Goal: Information Seeking & Learning: Learn about a topic

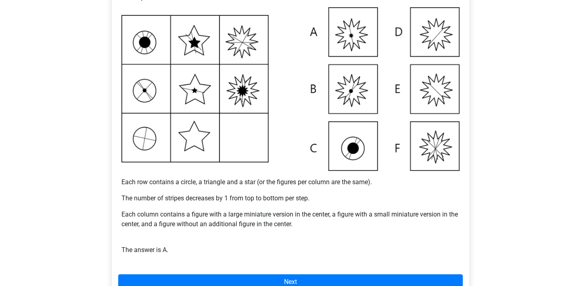
scroll to position [151, 0]
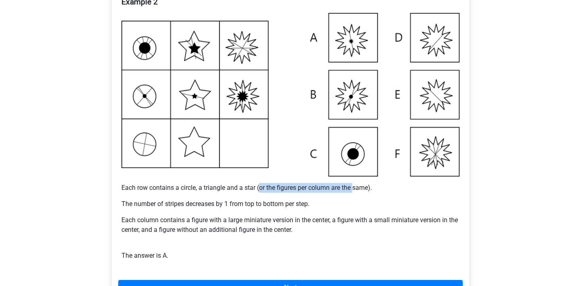
drag, startPoint x: 259, startPoint y: 183, endPoint x: 354, endPoint y: 190, distance: 95.4
click at [354, 190] on p "Each row contains a circle, a triangle and a star (or the figures per column ar…" at bounding box center [290, 188] width 338 height 10
click at [349, 204] on p "The number of stripes decreases by 1 from top to bottom per step." at bounding box center [290, 204] width 338 height 10
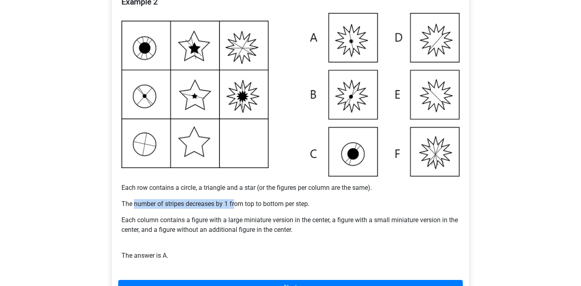
drag, startPoint x: 133, startPoint y: 200, endPoint x: 235, endPoint y: 206, distance: 101.8
click at [235, 206] on p "The number of stripes decreases by 1 from top to bottom per step." at bounding box center [290, 204] width 338 height 10
click at [299, 211] on div "Example 2 Each row contains a circle, a triangle and a star (or the figures per…" at bounding box center [290, 131] width 344 height 275
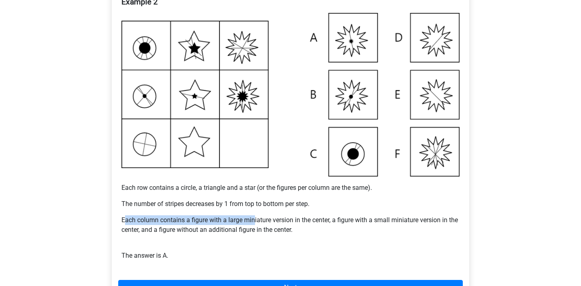
drag, startPoint x: 127, startPoint y: 220, endPoint x: 255, endPoint y: 219, distance: 128.7
click at [255, 219] on p "Each column contains a figure with a large miniature version in the center, a f…" at bounding box center [290, 224] width 338 height 19
click at [275, 226] on p "Each column contains a figure with a large miniature version in the center, a f…" at bounding box center [290, 224] width 338 height 19
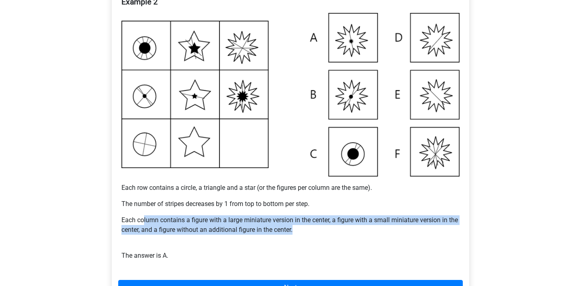
drag, startPoint x: 294, startPoint y: 229, endPoint x: 142, endPoint y: 221, distance: 151.4
click at [142, 221] on p "Each column contains a figure with a large miniature version in the center, a f…" at bounding box center [290, 224] width 338 height 19
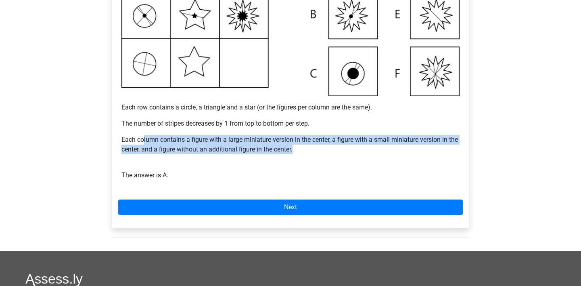
scroll to position [249, 0]
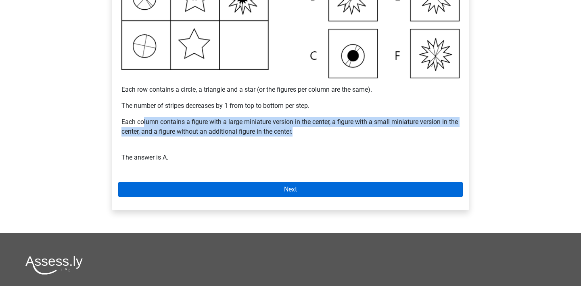
click at [248, 184] on link "Next" at bounding box center [290, 188] width 344 height 15
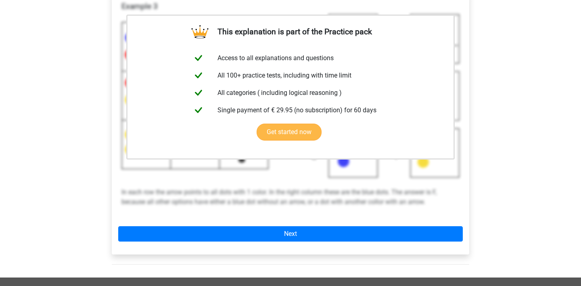
scroll to position [158, 0]
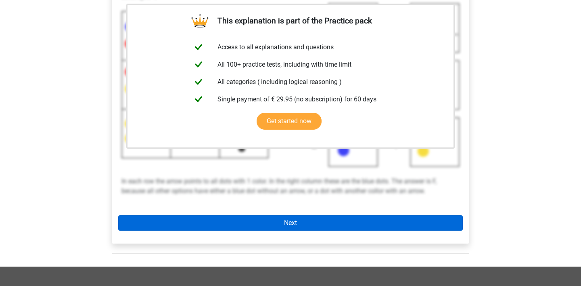
click at [240, 220] on link "Next" at bounding box center [290, 222] width 344 height 15
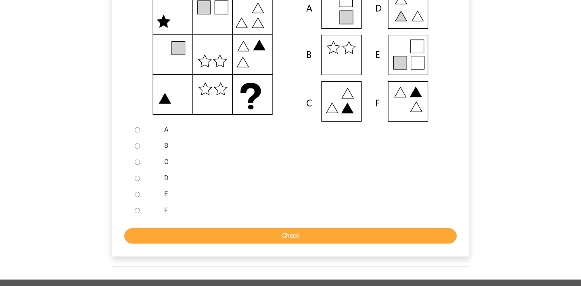
scroll to position [194, 0]
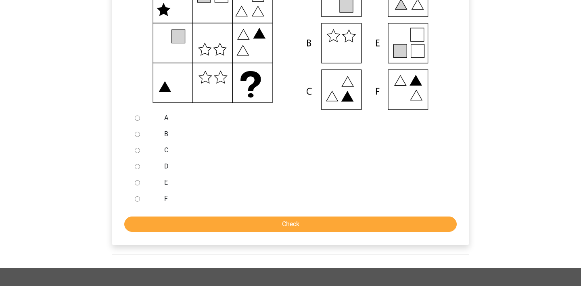
click at [135, 183] on input "E" at bounding box center [137, 182] width 5 height 5
radio input "true"
click at [174, 224] on input "Check" at bounding box center [290, 223] width 332 height 15
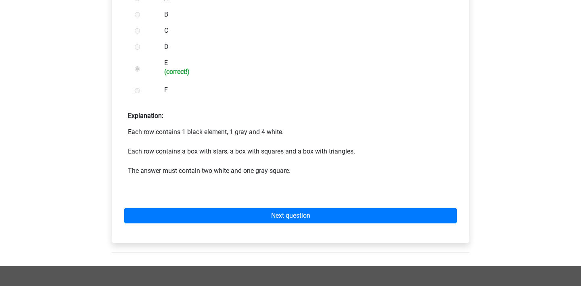
scroll to position [318, 0]
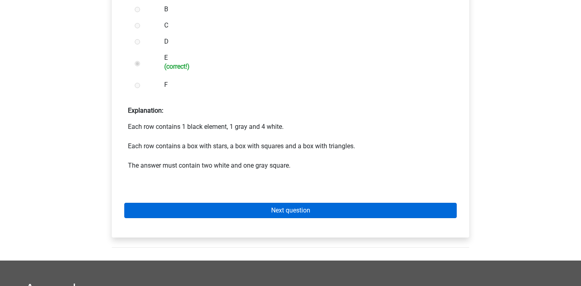
click at [208, 211] on link "Next question" at bounding box center [290, 209] width 332 height 15
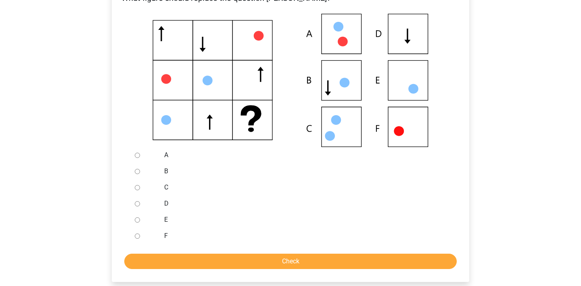
scroll to position [156, 0]
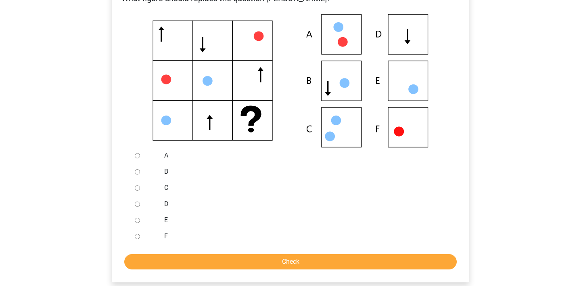
click at [139, 221] on input "E" at bounding box center [137, 219] width 5 height 5
radio input "true"
click at [185, 264] on input "Check" at bounding box center [290, 261] width 332 height 15
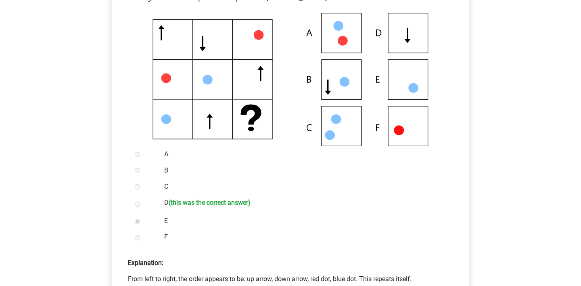
scroll to position [177, 0]
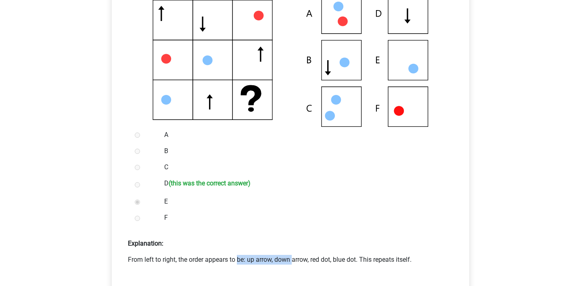
drag, startPoint x: 176, startPoint y: 258, endPoint x: 229, endPoint y: 255, distance: 53.7
click at [229, 255] on p "From left to right, the order appears to be: up arrow, down arrow, red dot, blu…" at bounding box center [290, 259] width 325 height 10
click at [248, 258] on p "From left to right, the order appears to be: up arrow, down arrow, red dot, blu…" at bounding box center [290, 259] width 325 height 10
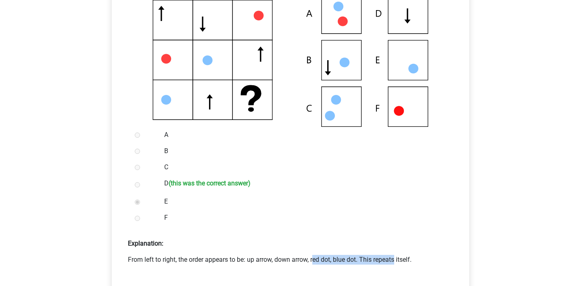
drag, startPoint x: 248, startPoint y: 258, endPoint x: 333, endPoint y: 257, distance: 84.7
click at [333, 257] on p "From left to right, the order appears to be: up arrow, down arrow, red dot, blu…" at bounding box center [290, 259] width 325 height 10
click at [342, 257] on p "From left to right, the order appears to be: up arrow, down arrow, red dot, blu…" at bounding box center [290, 259] width 325 height 10
drag, startPoint x: 321, startPoint y: 257, endPoint x: 420, endPoint y: 256, distance: 98.4
click at [420, 256] on p "From left to right, the order appears to be: up arrow, down arrow, red dot, blu…" at bounding box center [290, 259] width 325 height 10
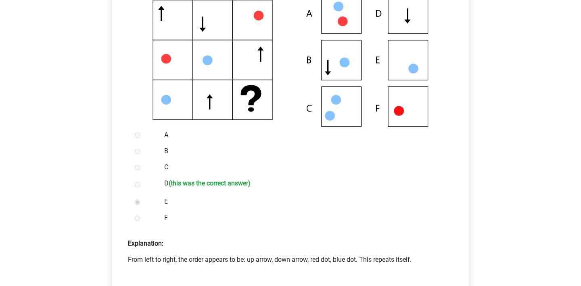
click at [427, 246] on p "Explanation:" at bounding box center [290, 240] width 344 height 16
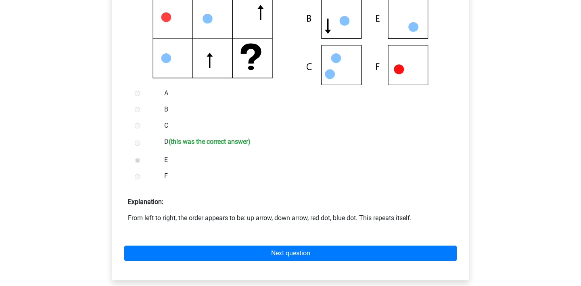
scroll to position [226, 0]
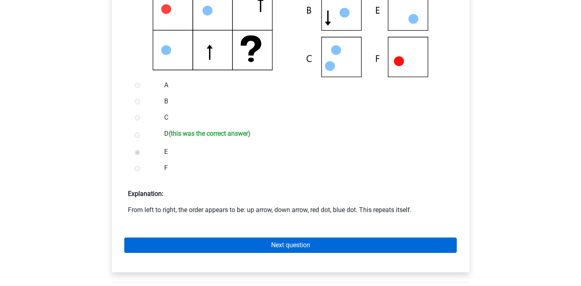
click at [214, 242] on link "Next question" at bounding box center [290, 244] width 332 height 15
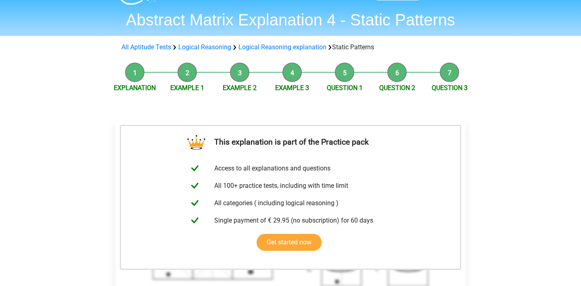
scroll to position [365, 0]
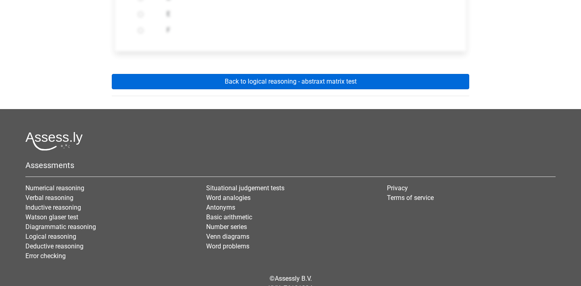
click at [257, 77] on link "Back to logical reasoning - abstraxt matrix test" at bounding box center [290, 81] width 357 height 15
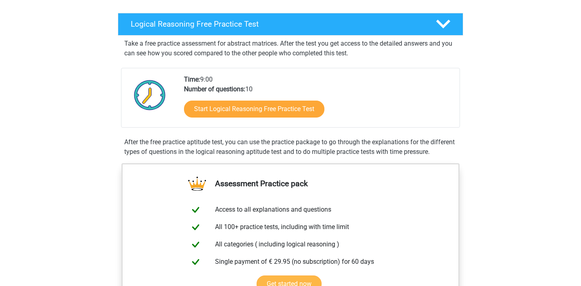
scroll to position [117, 0]
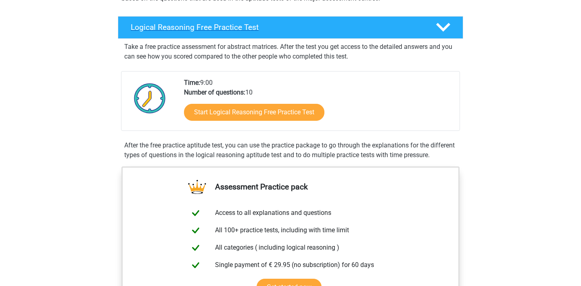
click at [283, 29] on h4 "Logical Reasoning Free Practice Test" at bounding box center [277, 27] width 292 height 9
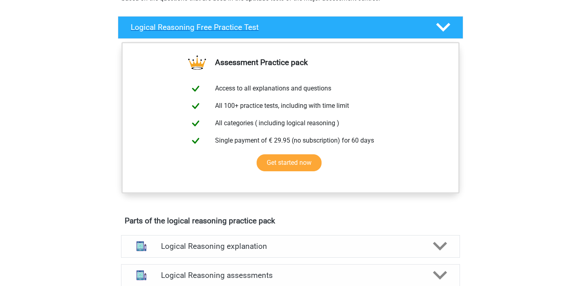
click at [299, 29] on h4 "Logical Reasoning Free Practice Test" at bounding box center [277, 27] width 292 height 9
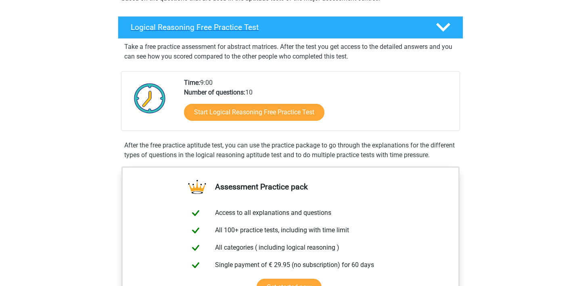
click at [299, 29] on h4 "Logical Reasoning Free Practice Test" at bounding box center [277, 27] width 292 height 9
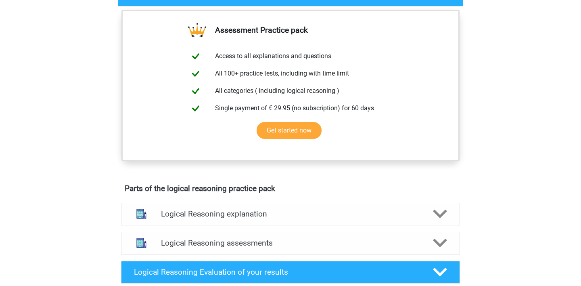
scroll to position [186, 0]
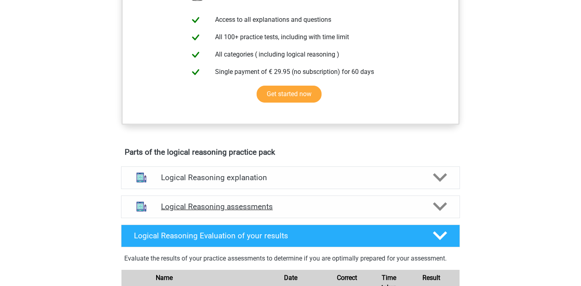
click at [438, 206] on polygon at bounding box center [440, 206] width 14 height 9
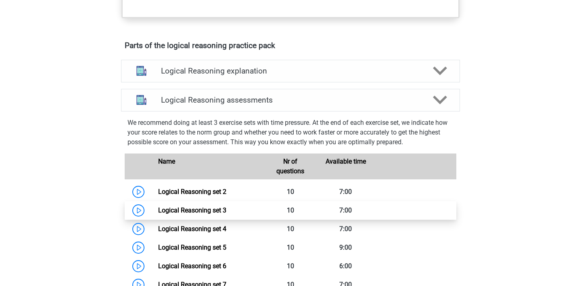
scroll to position [325, 0]
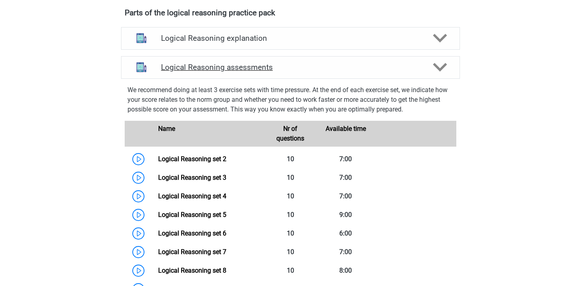
click at [439, 73] on icon at bounding box center [440, 67] width 14 height 14
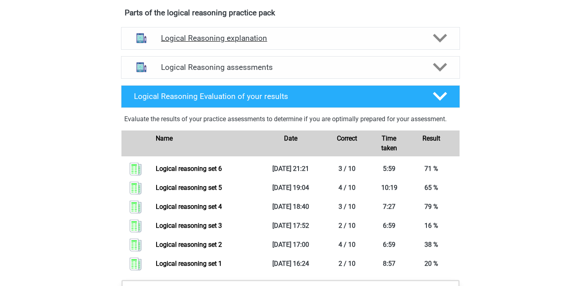
click at [445, 39] on icon at bounding box center [440, 38] width 14 height 14
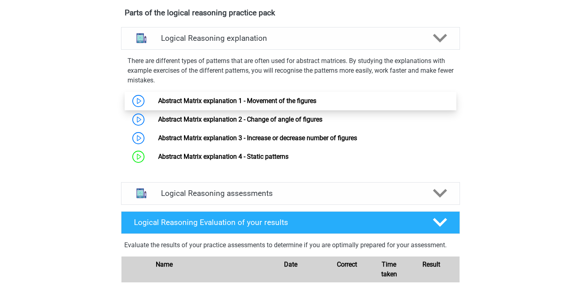
click at [240, 100] on link "Abstract Matrix explanation 1 - Movement of the figures" at bounding box center [237, 101] width 158 height 8
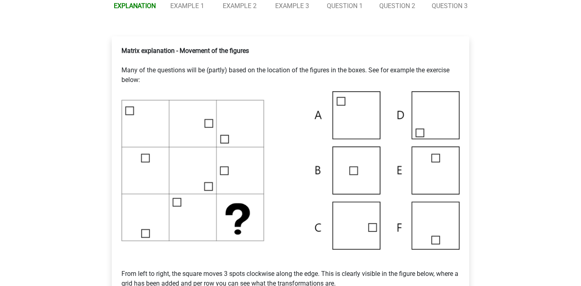
scroll to position [125, 0]
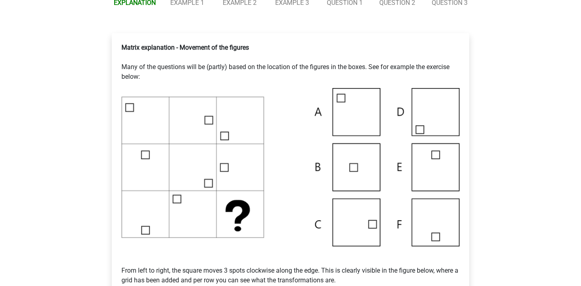
drag, startPoint x: 127, startPoint y: 62, endPoint x: 267, endPoint y: 72, distance: 140.3
click at [267, 72] on p "Matrix explanation - Movement of the figures Many of the questions will be (par…" at bounding box center [290, 62] width 338 height 39
click at [267, 85] on div "Matrix explanation - Movement of the figures Many of the questions will be (par…" at bounding box center [290, 291] width 344 height 502
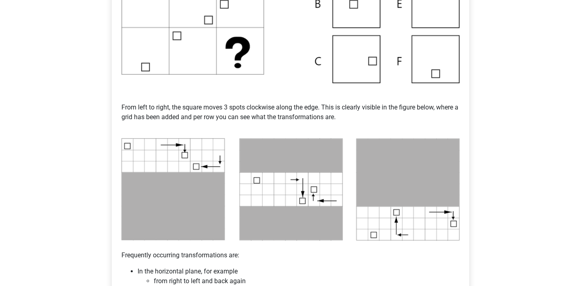
scroll to position [225, 0]
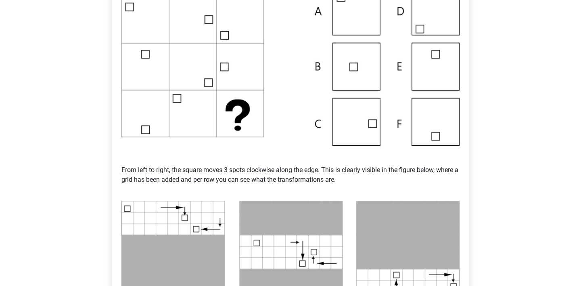
click at [338, 132] on img at bounding box center [290, 66] width 338 height 158
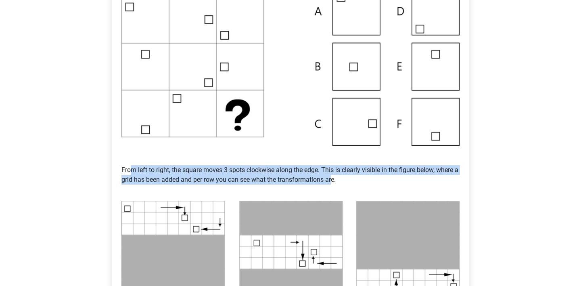
drag, startPoint x: 130, startPoint y: 164, endPoint x: 342, endPoint y: 183, distance: 212.9
click at [342, 183] on p "From left to right, the square moves 3 spots clockwise along the edge. This is …" at bounding box center [290, 170] width 338 height 48
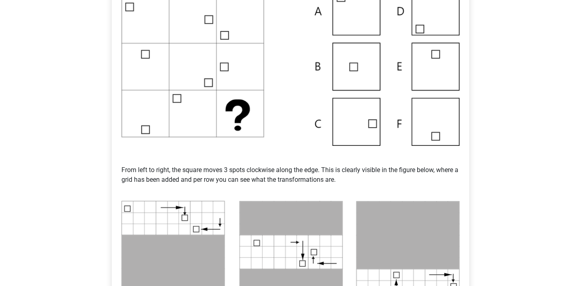
click at [351, 186] on p "From left to right, the square moves 3 spots clockwise along the edge. This is …" at bounding box center [290, 170] width 338 height 48
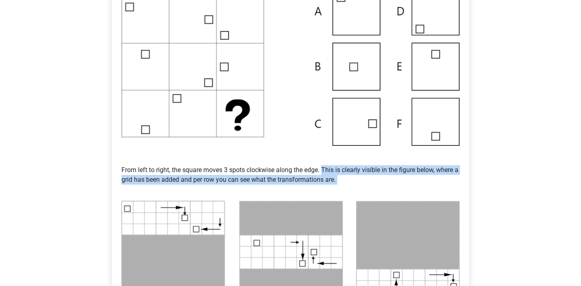
drag, startPoint x: 335, startPoint y: 165, endPoint x: 372, endPoint y: 184, distance: 41.3
click at [372, 184] on p "From left to right, the square moves 3 spots clockwise along the edge. This is …" at bounding box center [290, 170] width 338 height 48
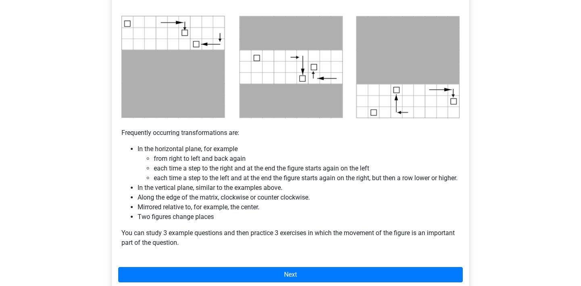
scroll to position [416, 0]
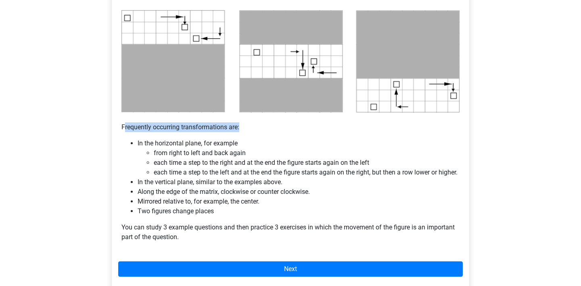
drag, startPoint x: 123, startPoint y: 123, endPoint x: 262, endPoint y: 123, distance: 138.7
click at [262, 123] on p "Frequently occurring transformations are:" at bounding box center [290, 122] width 338 height 19
click at [138, 145] on li "In the horizontal plane, for example from right to left and back again each tim…" at bounding box center [299, 157] width 322 height 39
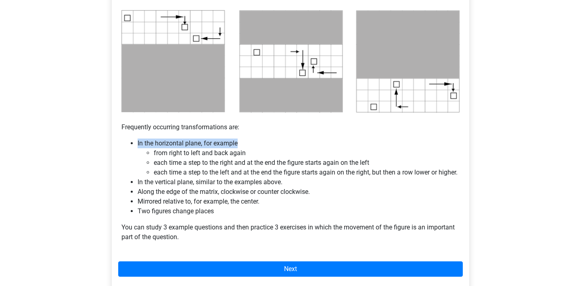
drag, startPoint x: 137, startPoint y: 144, endPoint x: 243, endPoint y: 139, distance: 106.2
click at [243, 139] on ul "In the horizontal plane, for example from right to left and back again each tim…" at bounding box center [290, 176] width 338 height 77
drag, startPoint x: 153, startPoint y: 155, endPoint x: 250, endPoint y: 155, distance: 97.2
click at [250, 155] on ul "from right to left and back again each time a step to the right and at the end …" at bounding box center [299, 162] width 322 height 29
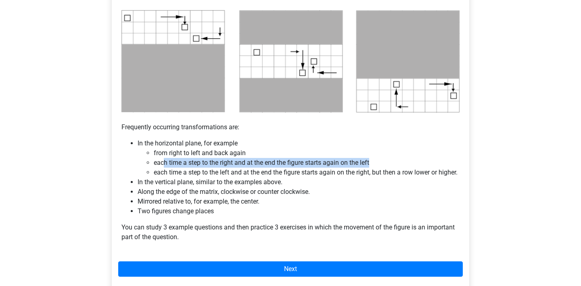
drag, startPoint x: 165, startPoint y: 165, endPoint x: 383, endPoint y: 167, distance: 217.4
click at [383, 167] on li "each time a step to the right and at the end the figure starts again on the left" at bounding box center [307, 163] width 306 height 10
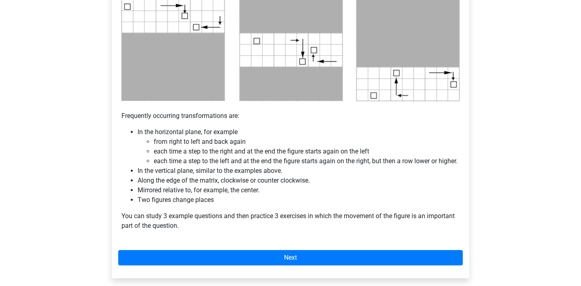
scroll to position [428, 0]
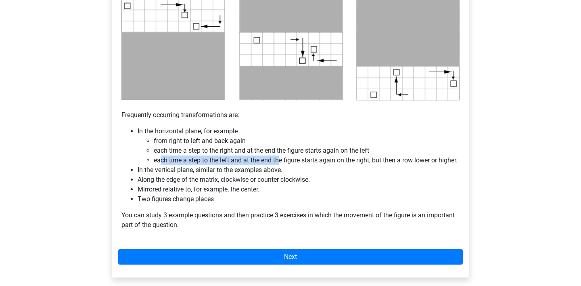
drag, startPoint x: 159, startPoint y: 161, endPoint x: 281, endPoint y: 162, distance: 121.8
click at [281, 162] on li "each time a step to the left and at the end the figure starts again on the righ…" at bounding box center [307, 160] width 306 height 10
click at [284, 175] on li "In the vertical plane, similar to the examples above." at bounding box center [299, 170] width 322 height 10
drag, startPoint x: 140, startPoint y: 131, endPoint x: 248, endPoint y: 126, distance: 107.8
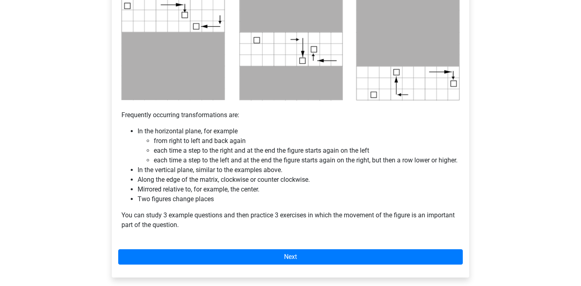
click at [176, 144] on li "from right to left and back again" at bounding box center [307, 141] width 306 height 10
drag, startPoint x: 158, startPoint y: 140, endPoint x: 255, endPoint y: 145, distance: 96.9
click at [255, 145] on li "from right to left and back again" at bounding box center [307, 141] width 306 height 10
click at [210, 175] on li "In the vertical plane, similar to the examples above." at bounding box center [299, 170] width 322 height 10
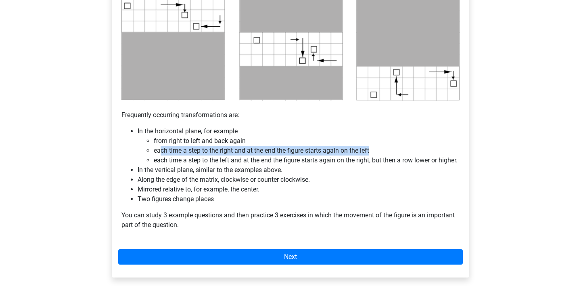
drag, startPoint x: 162, startPoint y: 150, endPoint x: 399, endPoint y: 150, distance: 237.5
click at [399, 150] on li "each time a step to the right and at the end the figure starts again on the left" at bounding box center [307, 151] width 306 height 10
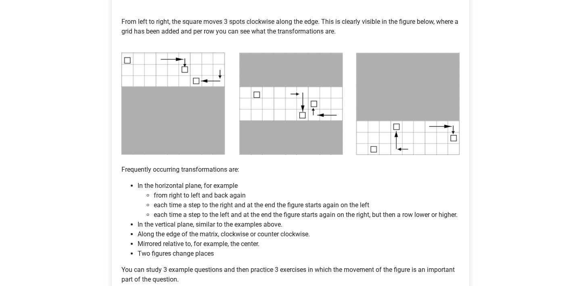
scroll to position [386, 0]
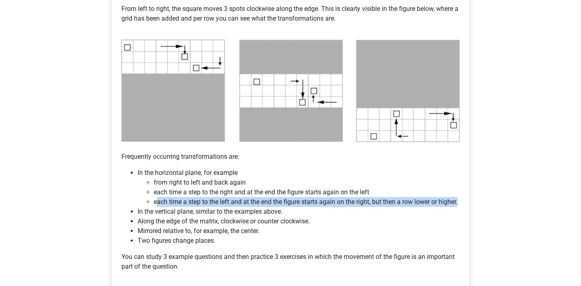
drag, startPoint x: 158, startPoint y: 201, endPoint x: 237, endPoint y: 211, distance: 79.2
click at [237, 206] on li "each time a step to the left and at the end the figure starts again on the righ…" at bounding box center [307, 202] width 306 height 10
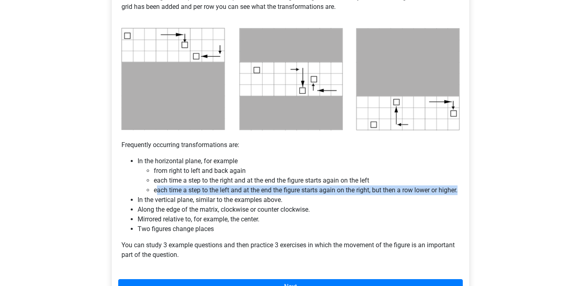
scroll to position [400, 0]
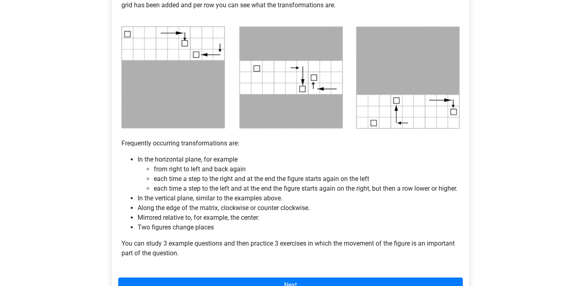
click at [285, 213] on li "Along the edge of the matrix, clockwise or counter clockwise." at bounding box center [299, 208] width 322 height 10
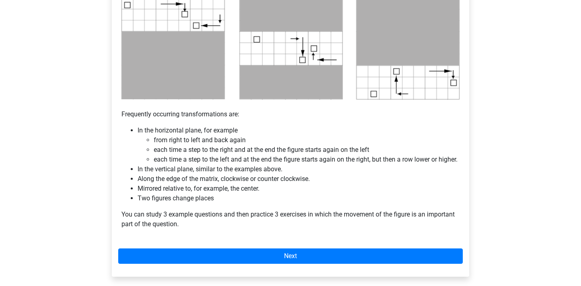
scroll to position [431, 0]
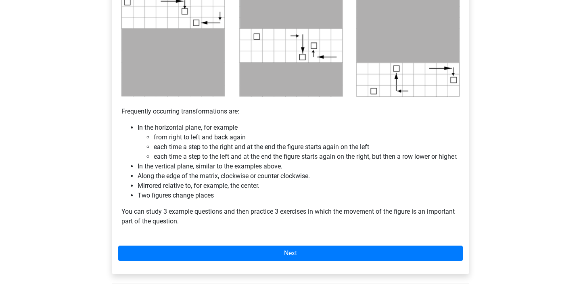
drag, startPoint x: 285, startPoint y: 216, endPoint x: 285, endPoint y: 211, distance: 4.8
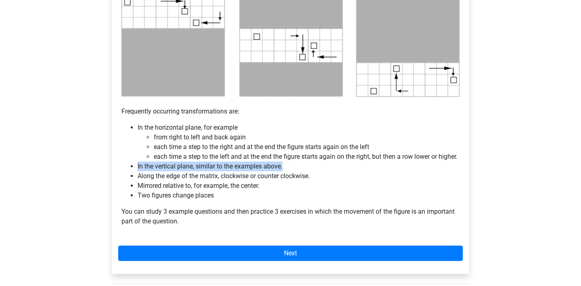
drag, startPoint x: 137, startPoint y: 176, endPoint x: 286, endPoint y: 179, distance: 149.2
click at [286, 179] on ul "In the horizontal plane, for example from right to left and back again each tim…" at bounding box center [290, 161] width 338 height 77
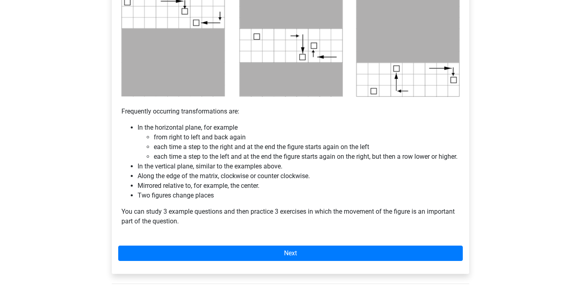
click at [162, 156] on li "each time a step to the left and at the end the figure starts again on the righ…" at bounding box center [307, 157] width 306 height 10
drag, startPoint x: 156, startPoint y: 144, endPoint x: 271, endPoint y: 144, distance: 114.5
click at [271, 144] on li "each time a step to the right and at the end the figure starts again on the left" at bounding box center [307, 147] width 306 height 10
click at [324, 144] on li "each time a step to the right and at the end the figure starts again on the left" at bounding box center [307, 147] width 306 height 10
drag, startPoint x: 154, startPoint y: 157, endPoint x: 241, endPoint y: 156, distance: 87.1
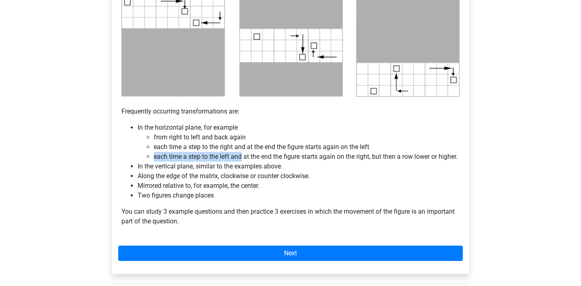
click at [241, 156] on li "each time a step to the left and at the end the figure starts again on the righ…" at bounding box center [307, 157] width 306 height 10
click at [248, 161] on li "each time a step to the left and at the end the figure starts again on the righ…" at bounding box center [307, 157] width 306 height 10
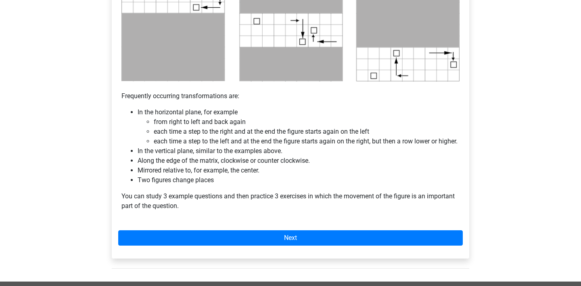
scroll to position [448, 0]
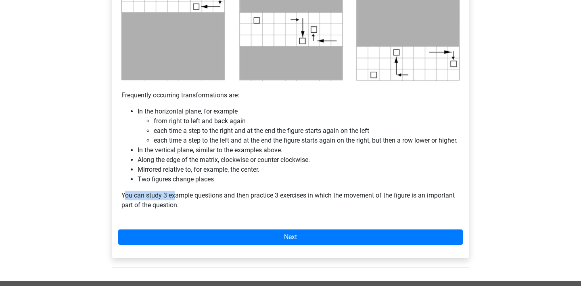
drag, startPoint x: 125, startPoint y: 205, endPoint x: 182, endPoint y: 206, distance: 56.9
click at [182, 206] on p "You can study 3 example questions and then practice 3 exercises in which the mo…" at bounding box center [290, 199] width 338 height 19
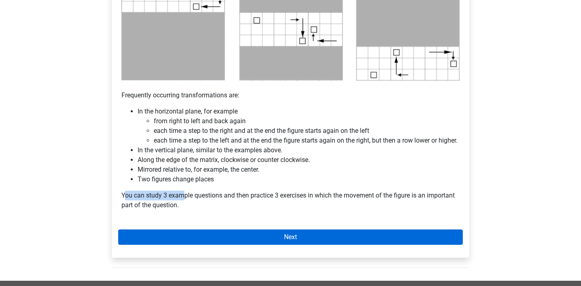
click at [174, 244] on link "Next" at bounding box center [290, 236] width 344 height 15
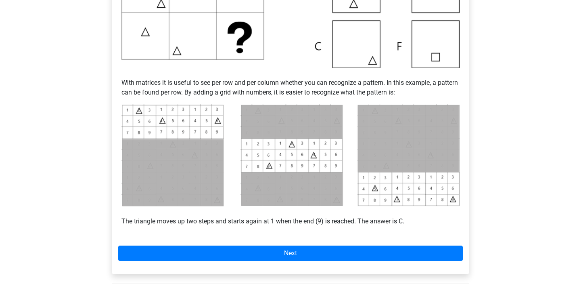
scroll to position [281, 0]
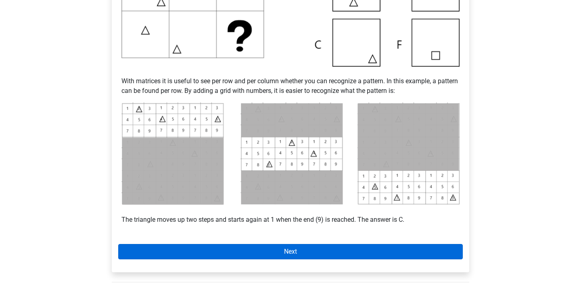
click at [381, 252] on link "Next" at bounding box center [290, 251] width 344 height 15
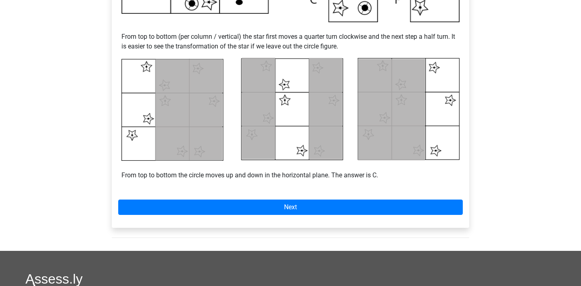
scroll to position [326, 0]
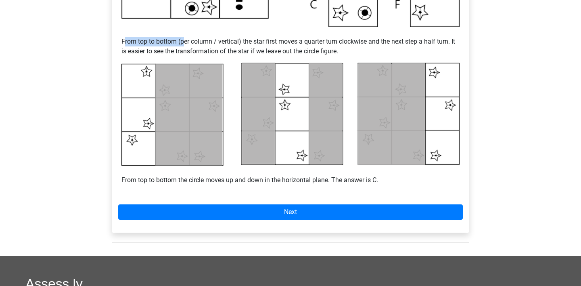
drag, startPoint x: 125, startPoint y: 40, endPoint x: 184, endPoint y: 40, distance: 58.9
click at [184, 40] on p "From top to bottom (per column / vertical) the star first moves a quarter turn …" at bounding box center [290, 41] width 338 height 29
click at [210, 43] on p "From top to bottom (per column / vertical) the star first moves a quarter turn …" at bounding box center [290, 41] width 338 height 29
drag, startPoint x: 172, startPoint y: 44, endPoint x: 276, endPoint y: 44, distance: 104.0
click at [276, 44] on p "From top to bottom (per column / vertical) the star first moves a quarter turn …" at bounding box center [290, 41] width 338 height 29
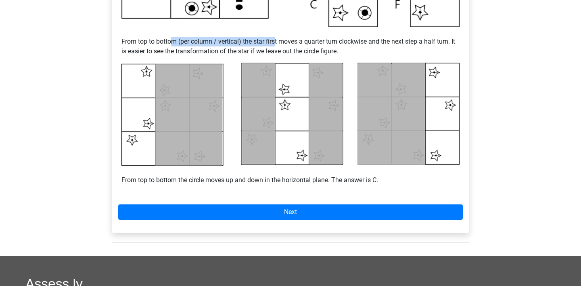
click at [276, 44] on p "From top to bottom (per column / vertical) the star first moves a quarter turn …" at bounding box center [290, 41] width 338 height 29
drag, startPoint x: 244, startPoint y: 42, endPoint x: 298, endPoint y: 42, distance: 54.0
click at [298, 42] on p "From top to bottom (per column / vertical) the star first moves a quarter turn …" at bounding box center [290, 41] width 338 height 29
click at [344, 48] on p "From top to bottom (per column / vertical) the star first moves a quarter turn …" at bounding box center [290, 41] width 338 height 29
drag, startPoint x: 297, startPoint y: 42, endPoint x: 361, endPoint y: 42, distance: 63.7
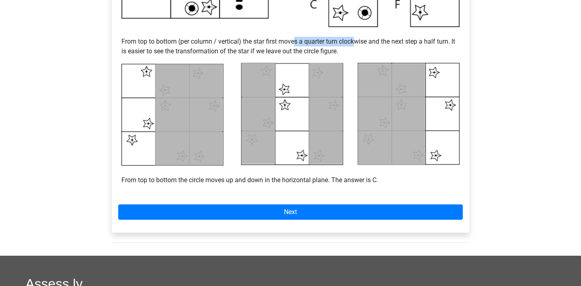
click at [361, 42] on p "From top to bottom (per column / vertical) the star first moves a quarter turn …" at bounding box center [290, 41] width 338 height 29
click at [413, 46] on p "From top to bottom (per column / vertical) the star first moves a quarter turn …" at bounding box center [290, 41] width 338 height 29
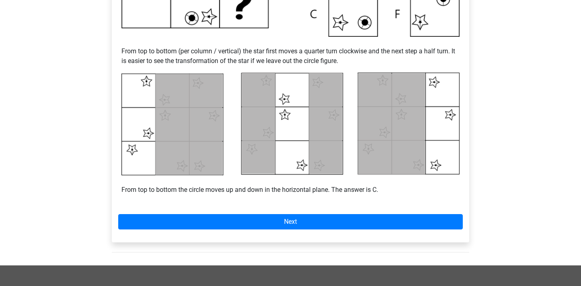
scroll to position [313, 0]
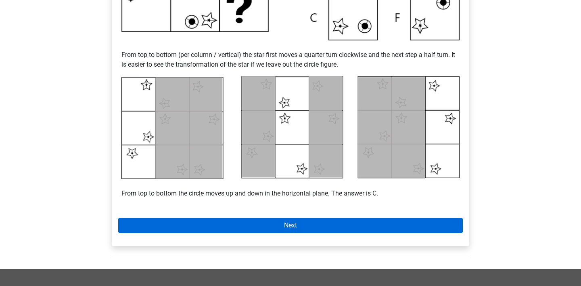
click at [269, 227] on link "Next" at bounding box center [290, 224] width 344 height 15
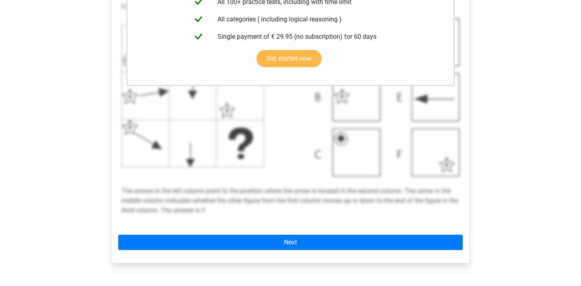
scroll to position [292, 0]
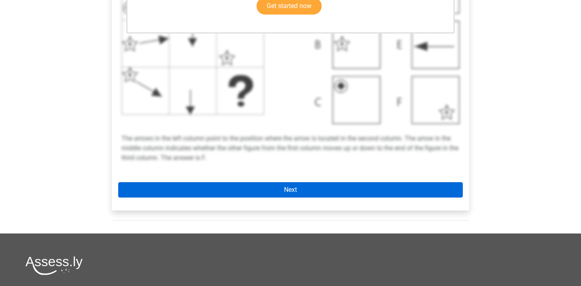
click at [277, 187] on link "Next" at bounding box center [290, 189] width 344 height 15
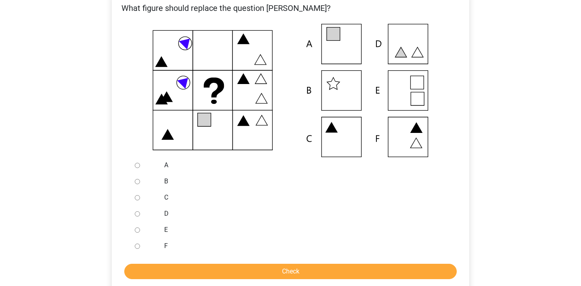
scroll to position [166, 0]
click at [138, 229] on input "E" at bounding box center [137, 229] width 5 height 5
radio input "true"
click at [177, 269] on input "Check" at bounding box center [290, 270] width 332 height 15
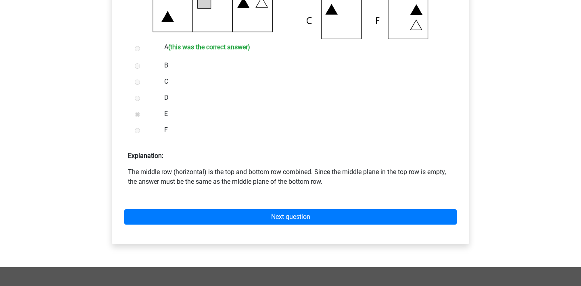
scroll to position [290, 0]
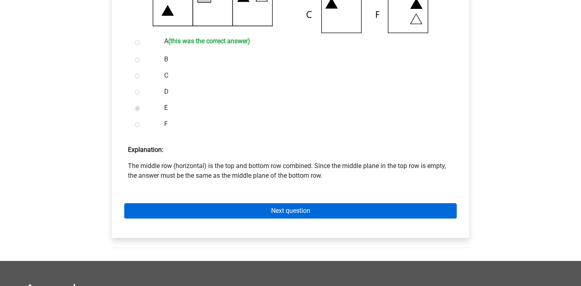
click at [201, 214] on link "Next question" at bounding box center [290, 210] width 332 height 15
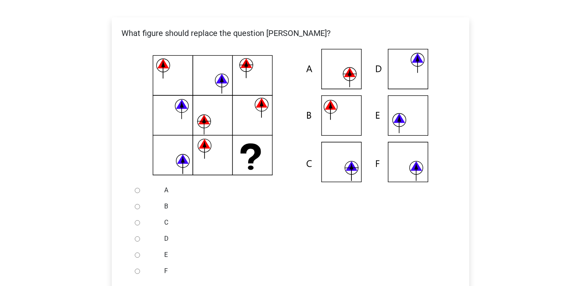
scroll to position [142, 0]
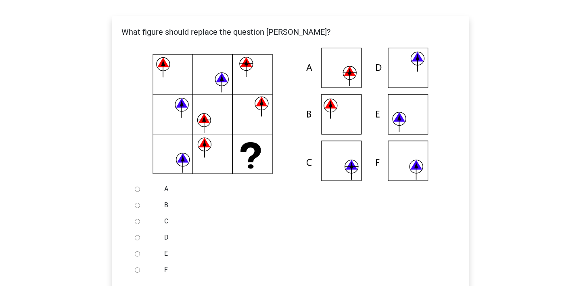
click at [137, 189] on input "A" at bounding box center [137, 188] width 5 height 5
radio input "true"
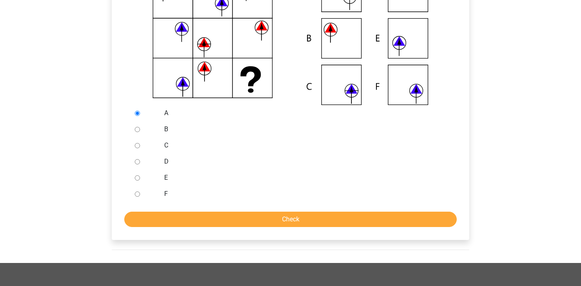
scroll to position [218, 0]
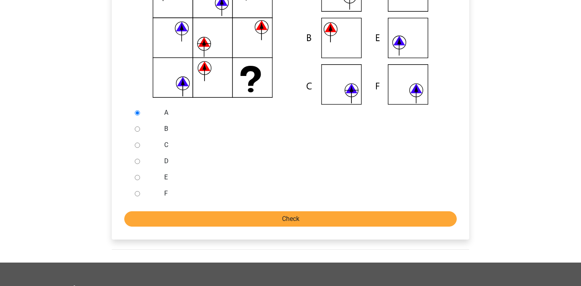
click at [257, 220] on input "Check" at bounding box center [290, 218] width 332 height 15
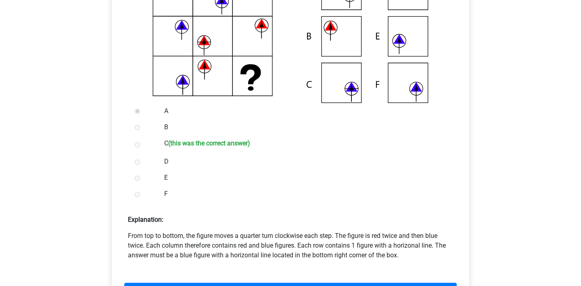
scroll to position [225, 0]
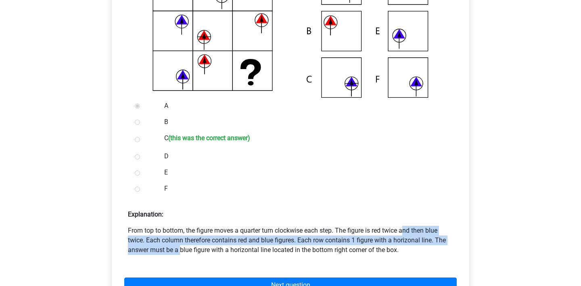
drag, startPoint x: 346, startPoint y: 233, endPoint x: 432, endPoint y: 236, distance: 85.5
click at [432, 236] on p "From top to bottom, the figure moves a quarter turn clockwise each step. The fi…" at bounding box center [290, 239] width 325 height 29
click at [438, 231] on p "From top to bottom, the figure moves a quarter turn clockwise each step. The fi…" at bounding box center [290, 239] width 325 height 29
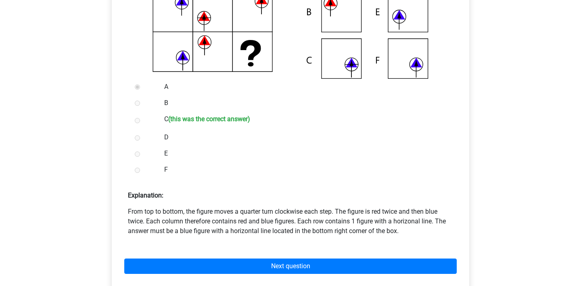
scroll to position [245, 0]
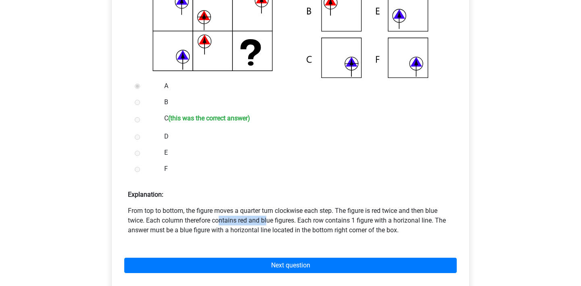
drag, startPoint x: 150, startPoint y: 220, endPoint x: 208, endPoint y: 221, distance: 58.5
click at [208, 221] on p "From top to bottom, the figure moves a quarter turn clockwise each step. The fi…" at bounding box center [290, 220] width 325 height 29
click at [218, 227] on p "From top to bottom, the figure moves a quarter turn clockwise each step. The fi…" at bounding box center [290, 220] width 325 height 29
drag, startPoint x: 196, startPoint y: 221, endPoint x: 246, endPoint y: 222, distance: 49.6
click at [246, 222] on p "From top to bottom, the figure moves a quarter turn clockwise each step. The fi…" at bounding box center [290, 220] width 325 height 29
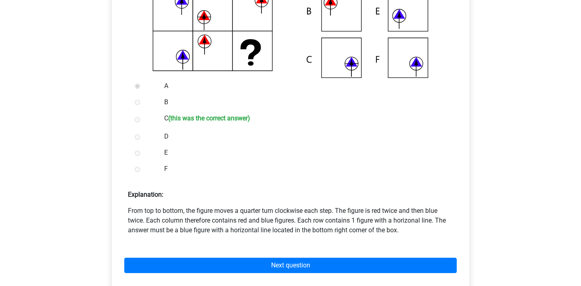
click at [277, 227] on p "From top to bottom, the figure moves a quarter turn clockwise each step. The fi…" at bounding box center [290, 220] width 325 height 29
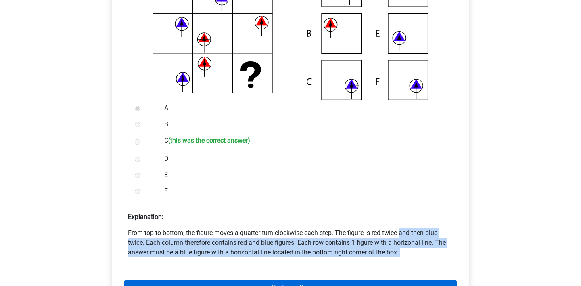
scroll to position [228, 0]
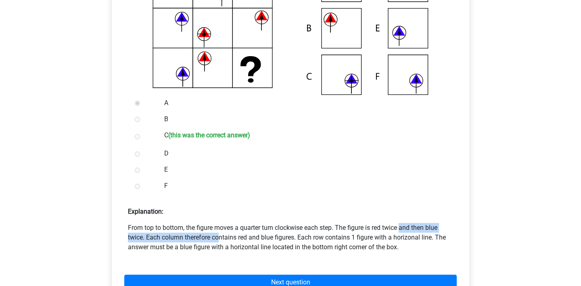
drag, startPoint x: 341, startPoint y: 230, endPoint x: 150, endPoint y: 236, distance: 191.2
click at [150, 236] on p "From top to bottom, the figure moves a quarter turn clockwise each step. The fi…" at bounding box center [290, 237] width 325 height 29
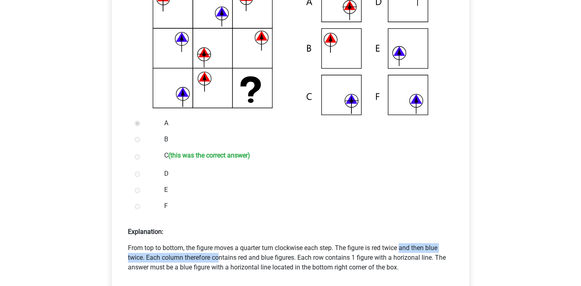
scroll to position [220, 0]
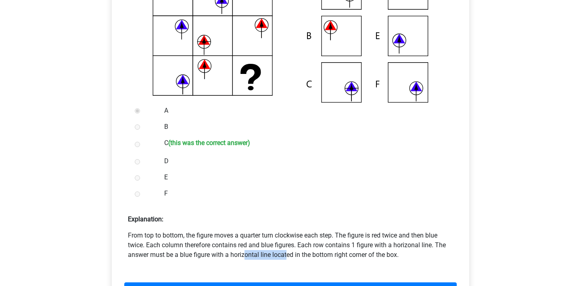
drag, startPoint x: 184, startPoint y: 253, endPoint x: 225, endPoint y: 250, distance: 41.2
click at [225, 250] on p "From top to bottom, the figure moves a quarter turn clockwise each step. The fi…" at bounding box center [290, 244] width 325 height 29
click at [258, 254] on p "From top to bottom, the figure moves a quarter turn clockwise each step. The fi…" at bounding box center [290, 244] width 325 height 29
drag, startPoint x: 231, startPoint y: 252, endPoint x: 311, endPoint y: 258, distance: 79.7
click at [312, 260] on form "A B C (this was the correct answer) D E F Explanation: Next question" at bounding box center [290, 206] width 344 height 208
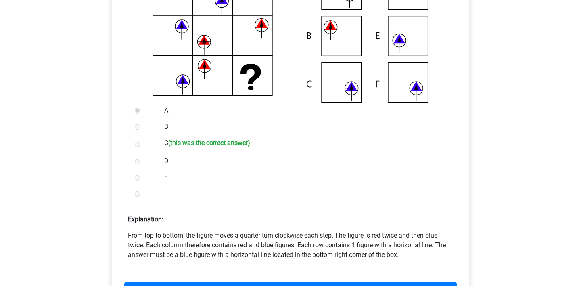
click at [366, 261] on form "A B C (this was the correct answer) D E F Explanation: Next question" at bounding box center [290, 206] width 344 height 208
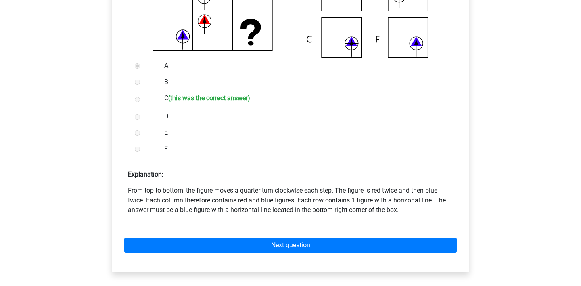
scroll to position [264, 0]
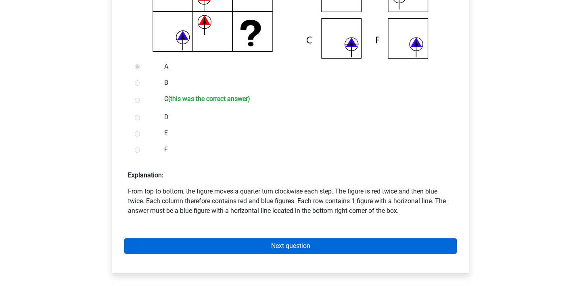
click at [346, 249] on link "Next question" at bounding box center [290, 245] width 332 height 15
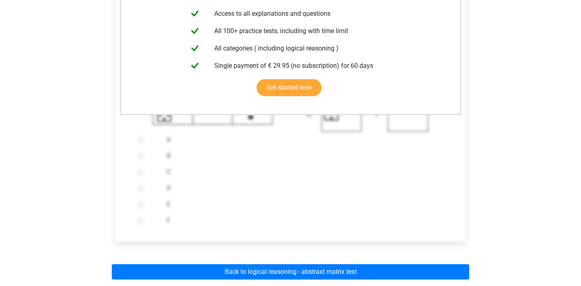
scroll to position [197, 0]
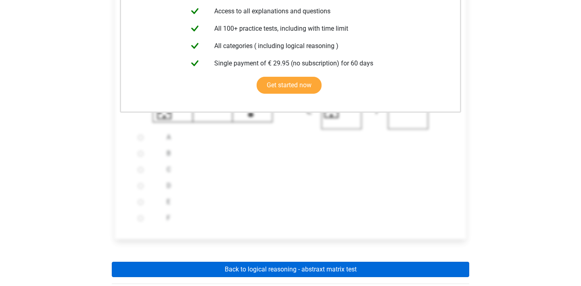
click at [320, 265] on link "Back to logical reasoning - abstraxt matrix test" at bounding box center [290, 268] width 357 height 15
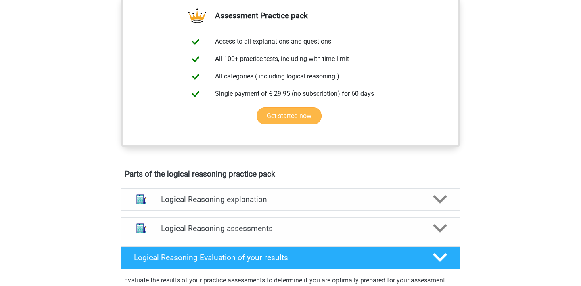
scroll to position [360, 0]
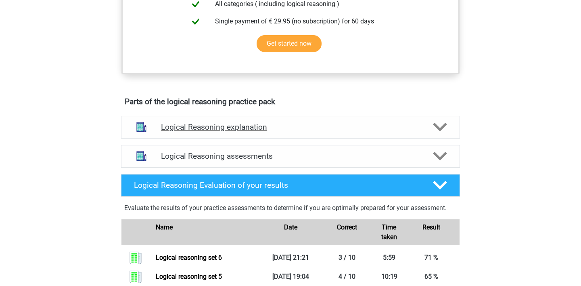
click at [433, 131] on polygon at bounding box center [440, 127] width 14 height 9
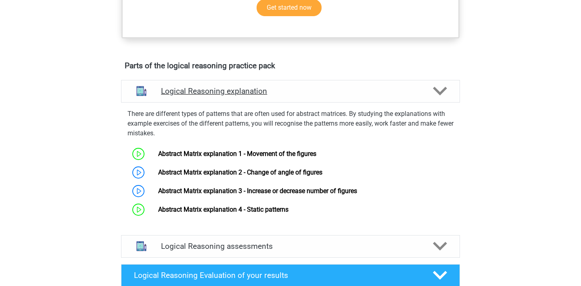
scroll to position [395, 0]
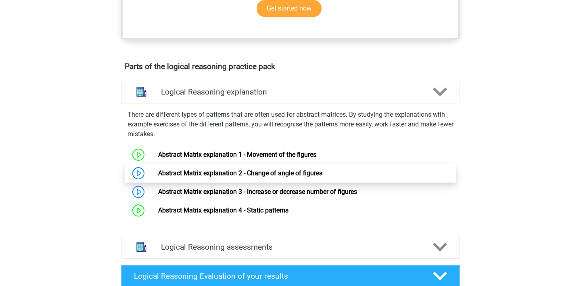
click at [322, 177] on link "Abstract Matrix explanation 2 - Change of angle of figures" at bounding box center [240, 173] width 164 height 8
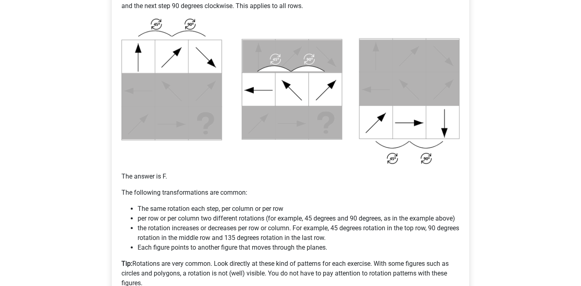
scroll to position [373, 0]
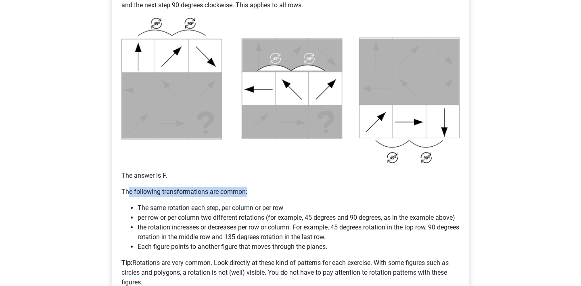
drag, startPoint x: 130, startPoint y: 192, endPoint x: 264, endPoint y: 191, distance: 133.5
click at [264, 191] on p "The following transformations are common:" at bounding box center [290, 192] width 338 height 10
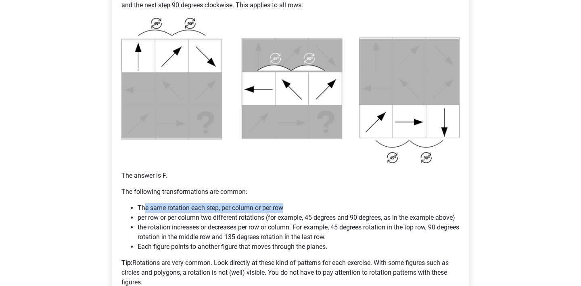
drag, startPoint x: 145, startPoint y: 208, endPoint x: 295, endPoint y: 211, distance: 150.4
click at [295, 211] on li "The same rotation each step, per column or per row" at bounding box center [299, 208] width 322 height 10
click at [338, 209] on li "The same rotation each step, per column or per row" at bounding box center [299, 208] width 322 height 10
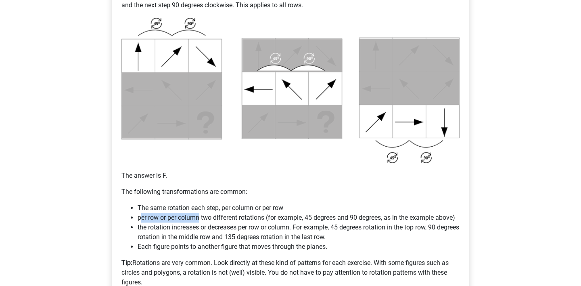
drag, startPoint x: 141, startPoint y: 215, endPoint x: 200, endPoint y: 217, distance: 58.9
click at [200, 217] on li "per row or per column two different rotations (for example, 45 degrees and 90 d…" at bounding box center [299, 218] width 322 height 10
click at [230, 228] on li "the rotation increases or decreases per row or column. For example, 45 degrees …" at bounding box center [299, 231] width 322 height 19
drag, startPoint x: 202, startPoint y: 215, endPoint x: 255, endPoint y: 215, distance: 52.8
click at [255, 215] on li "per row or per column two different rotations (for example, 45 degrees and 90 d…" at bounding box center [299, 218] width 322 height 10
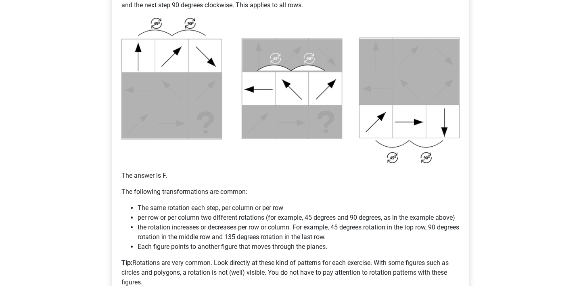
click at [278, 224] on li "the rotation increases or decreases per row or column. For example, 45 degrees …" at bounding box center [299, 231] width 322 height 19
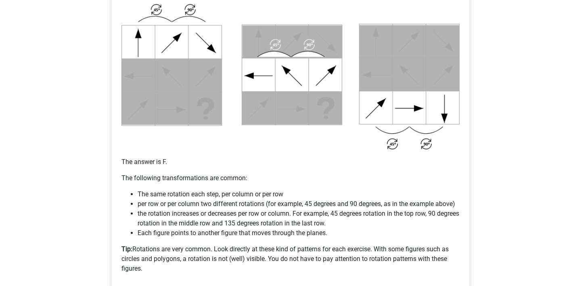
scroll to position [388, 0]
drag, startPoint x: 139, startPoint y: 213, endPoint x: 194, endPoint y: 213, distance: 55.2
click at [194, 213] on li "the rotation increases or decreases per row or column. For example, 45 degrees …" at bounding box center [299, 217] width 322 height 19
click at [203, 224] on li "the rotation increases or decreases per row or column. For example, 45 degrees …" at bounding box center [299, 217] width 322 height 19
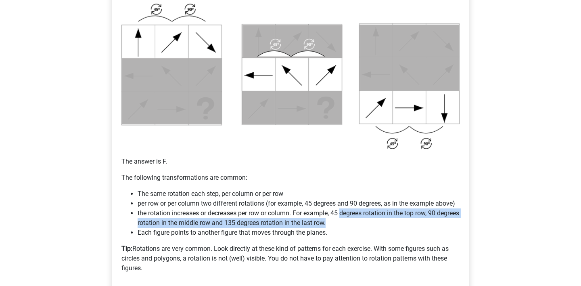
drag, startPoint x: 343, startPoint y: 213, endPoint x: 426, endPoint y: 220, distance: 83.4
click at [426, 220] on li "the rotation increases or decreases per row or column. For example, 45 degrees …" at bounding box center [299, 217] width 322 height 19
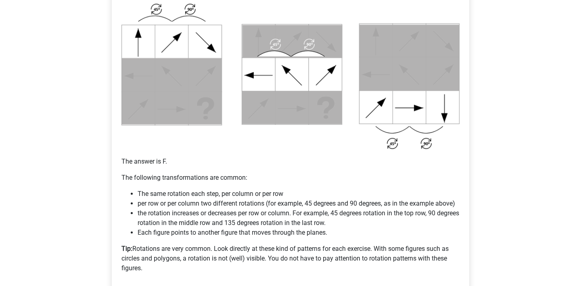
click at [398, 233] on li "Each figure points to another figure that moves through the planes." at bounding box center [299, 232] width 322 height 10
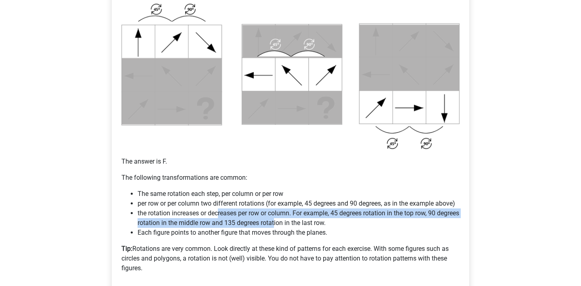
drag, startPoint x: 219, startPoint y: 216, endPoint x: 303, endPoint y: 222, distance: 84.1
click at [303, 222] on li "the rotation increases or decreases per row or column. For example, 45 degrees …" at bounding box center [299, 217] width 322 height 19
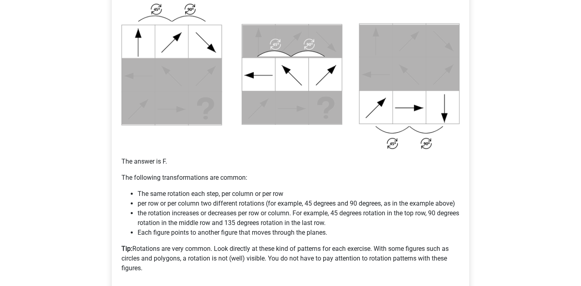
click at [351, 241] on div "Matrix explanation - Change of angle of figures Many of the questions will be (…" at bounding box center [290, 29] width 344 height 505
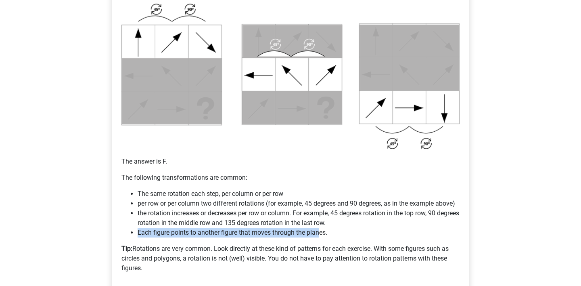
drag, startPoint x: 136, startPoint y: 233, endPoint x: 321, endPoint y: 232, distance: 185.1
click at [321, 232] on ul "The same rotation each step, per column or per row per row or per column two di…" at bounding box center [290, 213] width 338 height 48
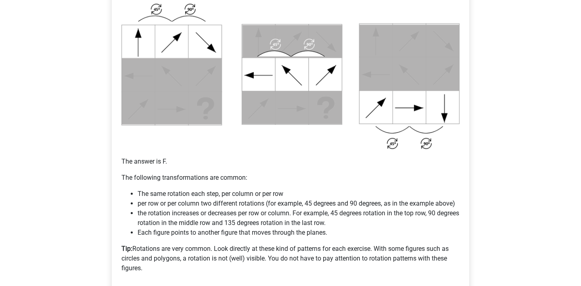
click at [341, 231] on li "Each figure points to another figure that moves through the planes." at bounding box center [299, 232] width 322 height 10
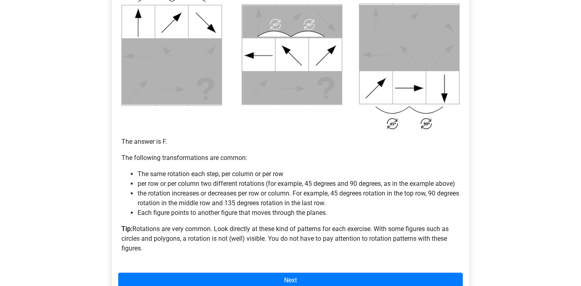
scroll to position [408, 0]
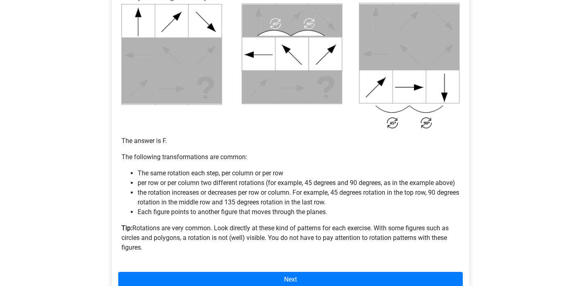
click at [358, 209] on li "Each figure points to another figure that moves through the planes." at bounding box center [299, 212] width 322 height 10
drag, startPoint x: 338, startPoint y: 212, endPoint x: 261, endPoint y: 211, distance: 77.4
click at [261, 211] on li "Each figure points to another figure that moves through the planes." at bounding box center [299, 212] width 322 height 10
click at [337, 219] on div "Matrix explanation - Change of angle of figures Many of the questions will be (…" at bounding box center [290, 8] width 344 height 505
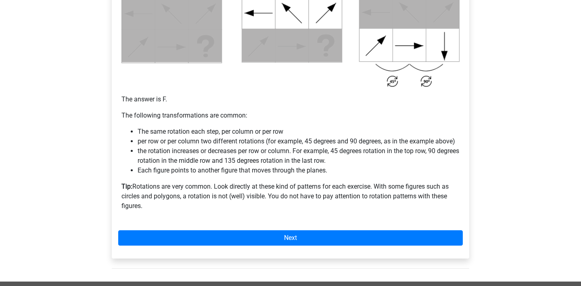
scroll to position [450, 0]
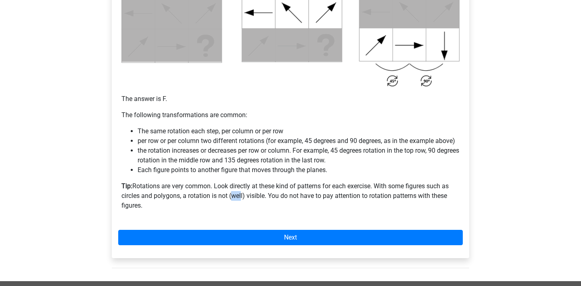
drag, startPoint x: 230, startPoint y: 194, endPoint x: 241, endPoint y: 194, distance: 10.9
click at [241, 194] on p "Tip: Rotations are very common. Look directly at these kind of patterns for eac…" at bounding box center [290, 195] width 338 height 29
click at [271, 196] on p "Tip: Rotations are very common. Look directly at these kind of patterns for eac…" at bounding box center [290, 195] width 338 height 29
drag, startPoint x: 268, startPoint y: 194, endPoint x: 437, endPoint y: 193, distance: 169.0
click at [437, 193] on p "Tip: Rotations are very common. Look directly at these kind of patterns for eac…" at bounding box center [290, 195] width 338 height 29
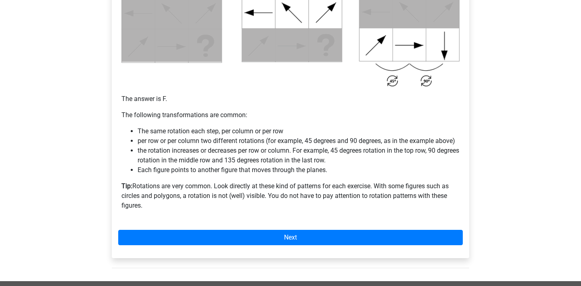
click at [437, 206] on p "Tip: Rotations are very common. Look directly at these kind of patterns for eac…" at bounding box center [290, 195] width 338 height 29
drag, startPoint x: 151, startPoint y: 195, endPoint x: 175, endPoint y: 195, distance: 23.8
click at [175, 195] on p "Tip: Rotations are very common. Look directly at these kind of patterns for eac…" at bounding box center [290, 195] width 338 height 29
click at [186, 200] on p "Tip: Rotations are very common. Look directly at these kind of patterns for eac…" at bounding box center [290, 195] width 338 height 29
drag, startPoint x: 119, startPoint y: 207, endPoint x: 150, endPoint y: 207, distance: 31.1
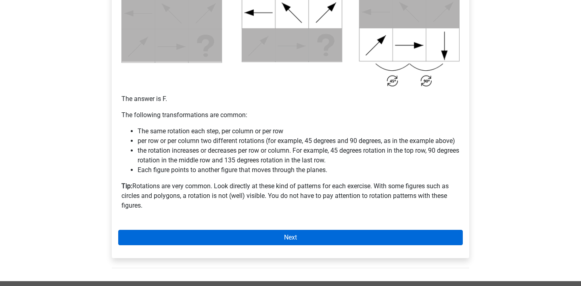
click at [213, 236] on link "Next" at bounding box center [290, 236] width 344 height 15
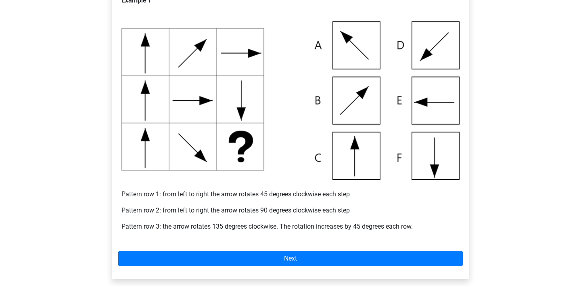
scroll to position [172, 0]
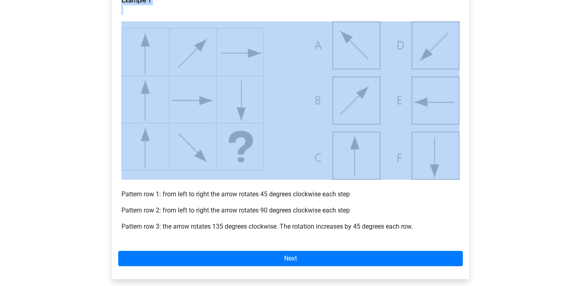
drag, startPoint x: 410, startPoint y: 19, endPoint x: 469, endPoint y: 75, distance: 81.9
click at [469, 75] on div "Example 1 Pattern row 1: from left to right the arrow rotates 45 degrees clockw…" at bounding box center [290, 136] width 370 height 332
drag, startPoint x: 462, startPoint y: 67, endPoint x: 411, endPoint y: 20, distance: 69.3
click at [411, 20] on div "Example 1 Pattern row 1: from left to right the arrow rotates 45 degrees clockw…" at bounding box center [290, 116] width 344 height 248
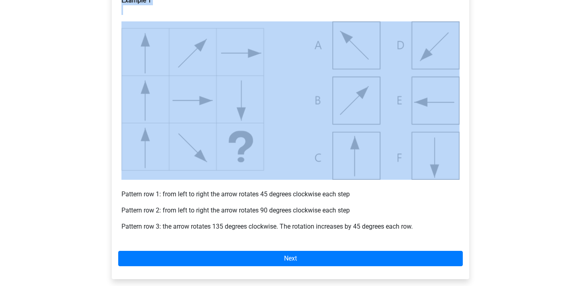
click at [411, 20] on div "Example 1 Pattern row 1: from left to right the arrow rotates 45 degrees clockw…" at bounding box center [290, 116] width 344 height 248
drag, startPoint x: 411, startPoint y: 20, endPoint x: 454, endPoint y: 77, distance: 71.4
click at [454, 77] on div "Example 1 Pattern row 1: from left to right the arrow rotates 45 degrees clockw…" at bounding box center [290, 116] width 344 height 248
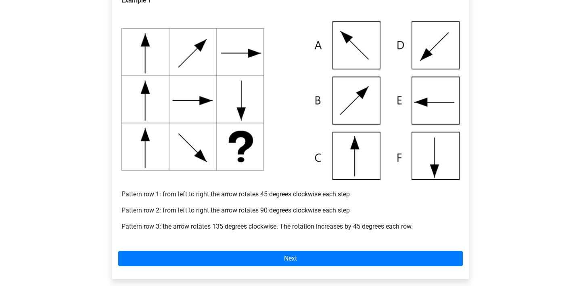
click at [461, 73] on div "Example 1 Pattern row 1: from left to right the arrow rotates 45 degrees clockw…" at bounding box center [290, 116] width 344 height 248
drag, startPoint x: 460, startPoint y: 71, endPoint x: 404, endPoint y: 25, distance: 72.7
click at [404, 25] on div "Example 1 Pattern row 1: from left to right the arrow rotates 45 degrees clockw…" at bounding box center [290, 116] width 344 height 248
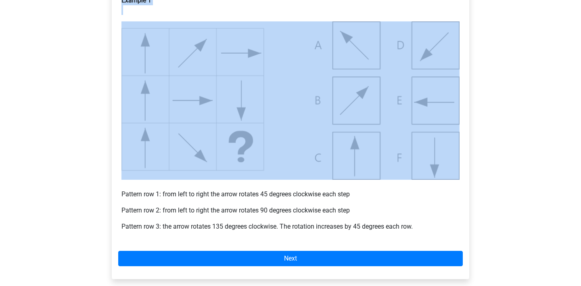
drag, startPoint x: 409, startPoint y: 16, endPoint x: 467, endPoint y: 84, distance: 89.5
click at [467, 85] on div "Example 1 Pattern row 1: from left to right the arrow rotates 45 degrees clockw…" at bounding box center [290, 132] width 357 height 293
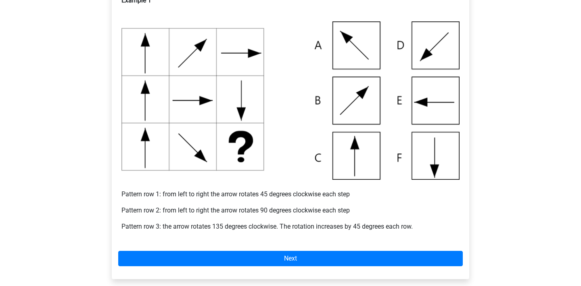
click at [483, 79] on div "Go premium Albin aos.granath@gmail.com" at bounding box center [290, 171] width 581 height 687
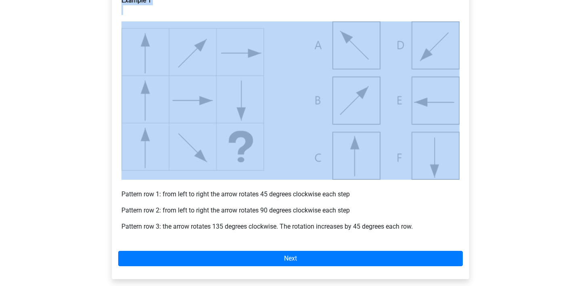
drag, startPoint x: 463, startPoint y: 73, endPoint x: 411, endPoint y: 19, distance: 74.7
click at [411, 19] on div "Example 1 Pattern row 1: from left to right the arrow rotates 45 degrees clockw…" at bounding box center [290, 132] width 357 height 293
click at [404, 19] on div "Example 1 Pattern row 1: from left to right the arrow rotates 45 degrees clockw…" at bounding box center [290, 116] width 344 height 248
drag, startPoint x: 404, startPoint y: 19, endPoint x: 475, endPoint y: 99, distance: 106.9
click at [475, 99] on div "Example 1 Pattern row 1: from left to right the arrow rotates 45 degrees clockw…" at bounding box center [290, 136] width 370 height 332
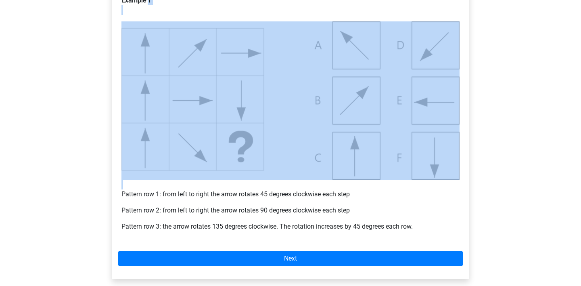
click at [479, 81] on div "Explanation Example 1 Example 2 Example 3 Question 1 Question 2 Question 3 Exam…" at bounding box center [290, 113] width 383 height 375
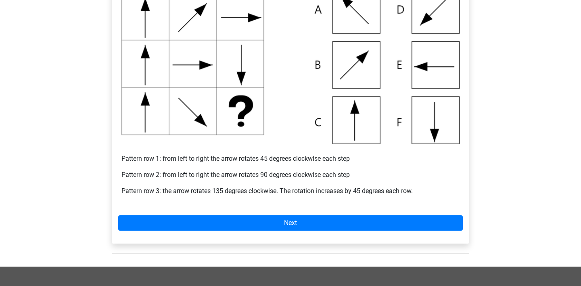
scroll to position [205, 0]
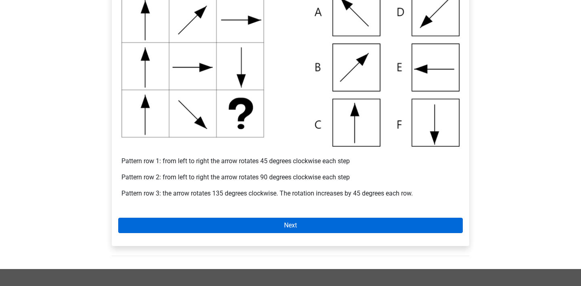
click at [181, 223] on link "Next" at bounding box center [290, 224] width 344 height 15
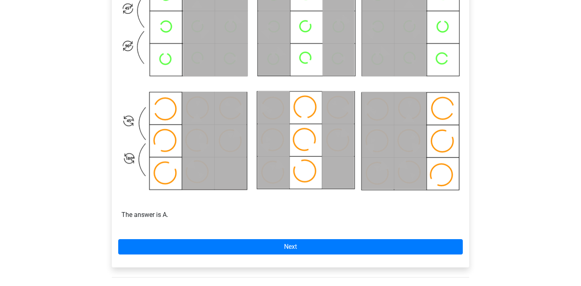
scroll to position [444, 0]
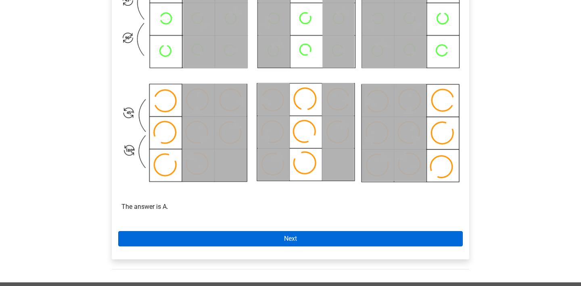
click at [172, 237] on link "Next" at bounding box center [290, 238] width 344 height 15
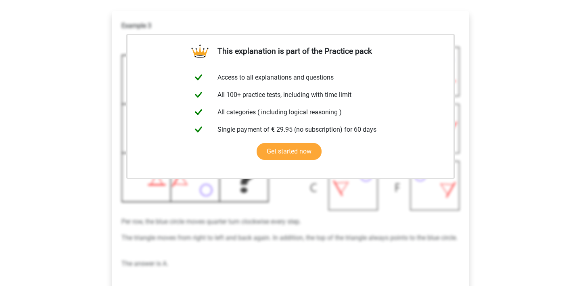
scroll to position [213, 0]
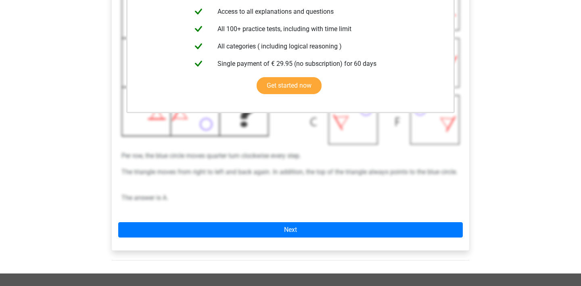
click at [173, 238] on div "This explanation is part of the Practice pack Access to all explanations and qu…" at bounding box center [290, 98] width 357 height 304
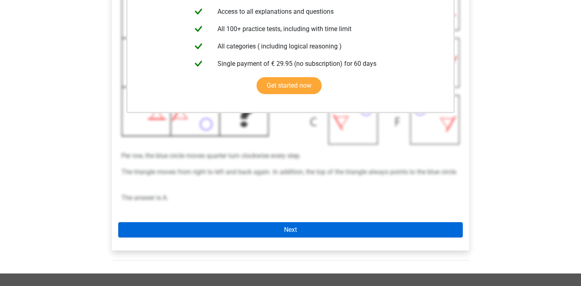
click at [176, 233] on link "Next" at bounding box center [290, 229] width 344 height 15
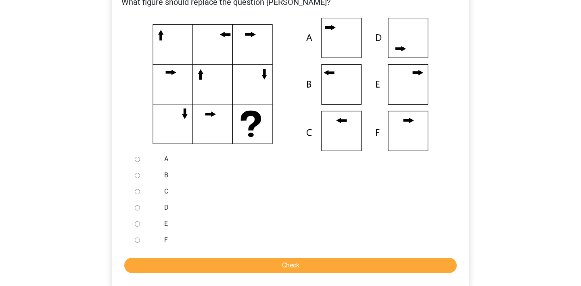
scroll to position [204, 0]
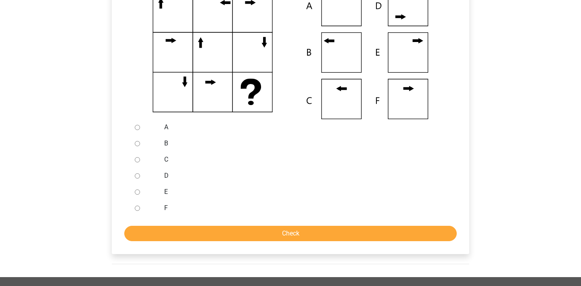
click at [135, 145] on input "B" at bounding box center [137, 143] width 5 height 5
radio input "true"
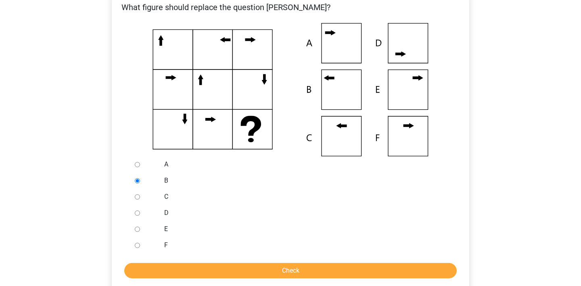
scroll to position [180, 0]
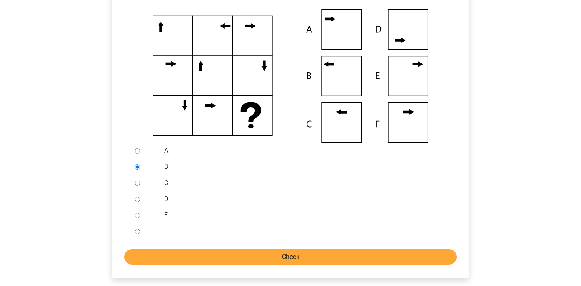
click at [201, 258] on input "Check" at bounding box center [290, 256] width 332 height 15
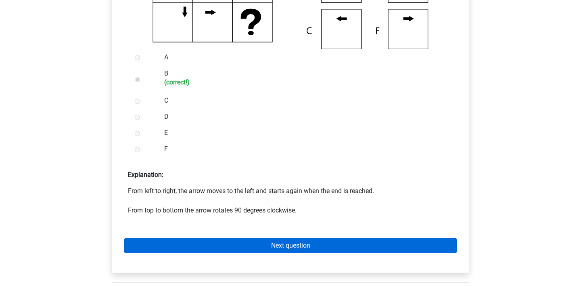
scroll to position [275, 0]
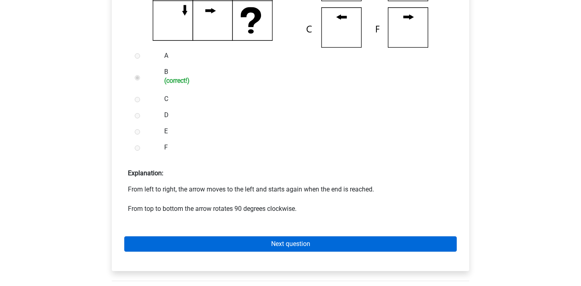
click at [206, 240] on link "Next question" at bounding box center [290, 243] width 332 height 15
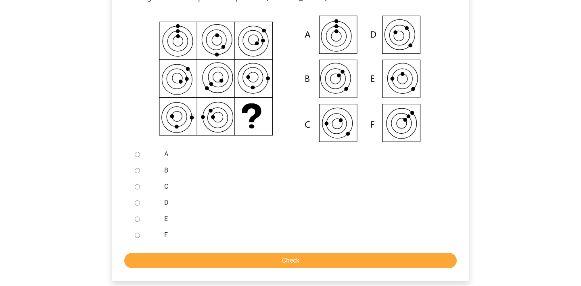
scroll to position [186, 0]
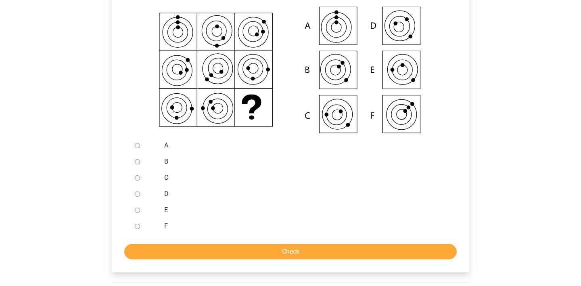
click at [135, 176] on input "C" at bounding box center [137, 177] width 5 height 5
radio input "true"
click at [162, 248] on input "Check" at bounding box center [290, 251] width 332 height 15
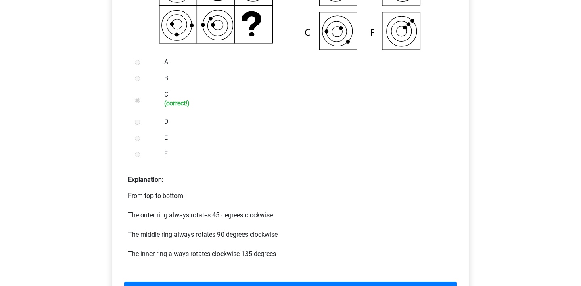
scroll to position [320, 0]
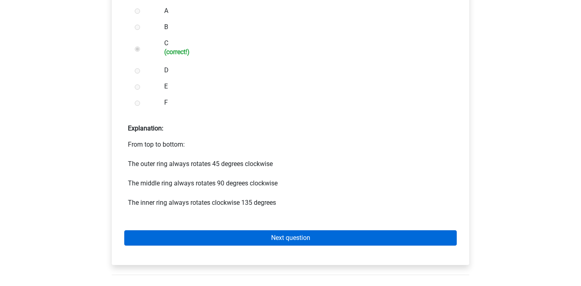
click at [206, 235] on link "Next question" at bounding box center [290, 237] width 332 height 15
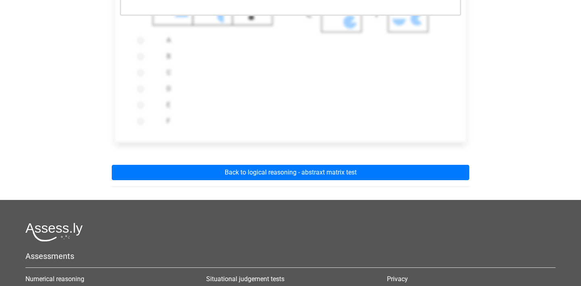
scroll to position [410, 0]
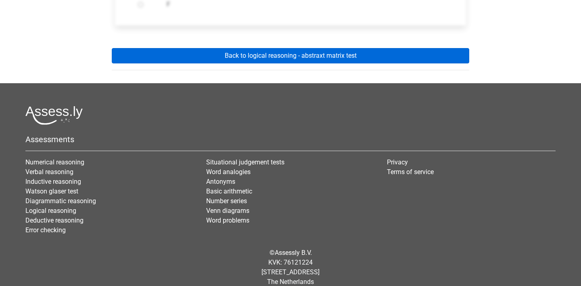
click at [312, 57] on link "Back to logical reasoning - abstraxt matrix test" at bounding box center [290, 55] width 357 height 15
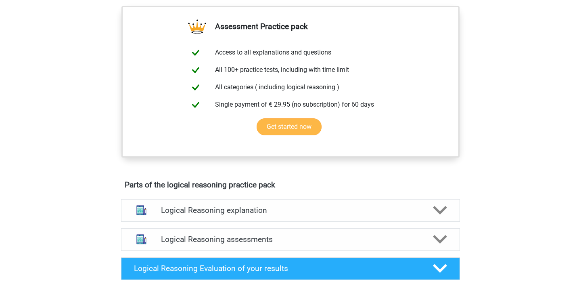
scroll to position [339, 0]
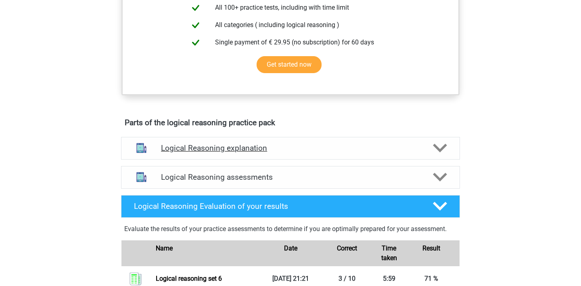
click at [445, 155] on icon at bounding box center [440, 148] width 14 height 14
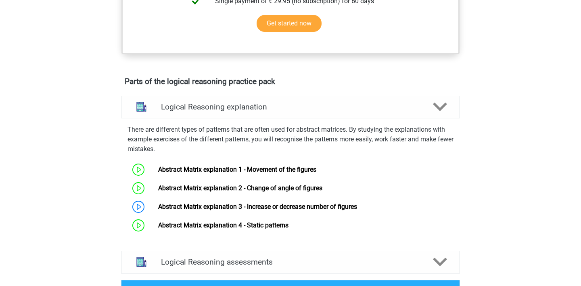
scroll to position [384, 0]
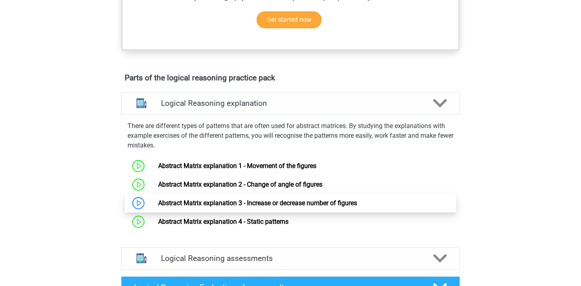
click at [357, 206] on link "Abstract Matrix explanation 3 - Increase or decrease number of figures" at bounding box center [257, 203] width 199 height 8
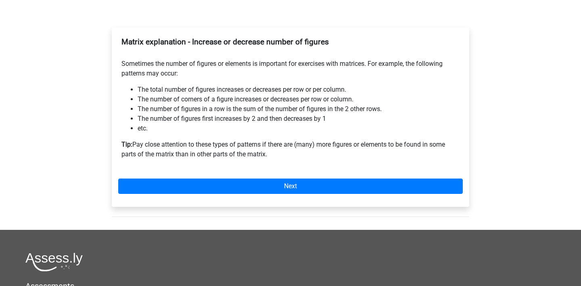
scroll to position [135, 0]
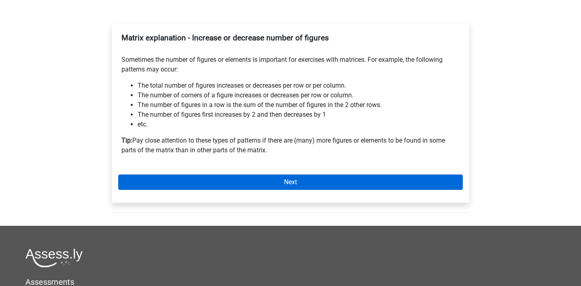
click at [297, 181] on link "Next" at bounding box center [290, 181] width 344 height 15
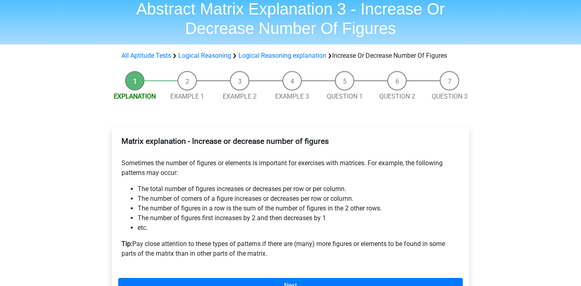
scroll to position [32, 0]
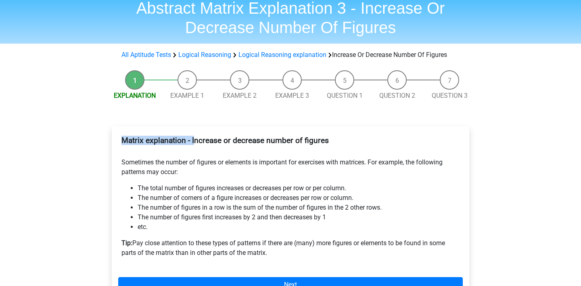
drag, startPoint x: 204, startPoint y: 135, endPoint x: 396, endPoint y: 117, distance: 192.8
click at [396, 117] on div "Matrix explanation - Increase or decrease number of figures Sometimes the numbe…" at bounding box center [290, 219] width 370 height 218
click at [329, 144] on b "Matrix explanation - Increase or decrease number of figures" at bounding box center [224, 139] width 207 height 9
drag, startPoint x: 290, startPoint y: 133, endPoint x: 390, endPoint y: 135, distance: 100.4
click at [390, 135] on div "Matrix explanation - Increase or decrease number of figures Sometimes the numbe…" at bounding box center [290, 199] width 344 height 135
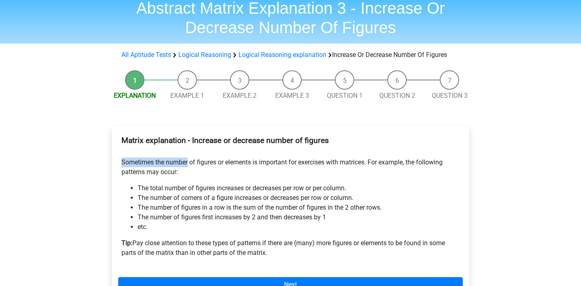
drag, startPoint x: 116, startPoint y: 158, endPoint x: 188, endPoint y: 165, distance: 72.1
click at [188, 165] on div "Matrix explanation - Increase or decrease number of figures Sometimes the numbe…" at bounding box center [290, 215] width 357 height 179
click at [198, 169] on p "Sometimes the number of figures or elements is important for exercises with mat…" at bounding box center [290, 166] width 338 height 19
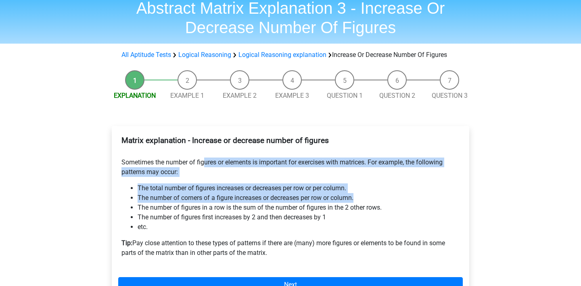
drag, startPoint x: 204, startPoint y: 158, endPoint x: 380, endPoint y: 201, distance: 181.3
click at [380, 201] on div "Matrix explanation - Increase or decrease number of figures Sometimes the numbe…" at bounding box center [290, 199] width 344 height 135
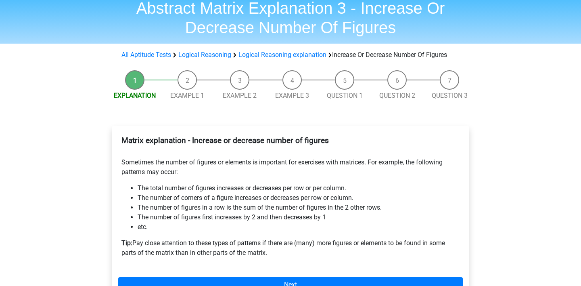
click at [402, 196] on li "The number of corners of a figure increases or decreases per row or column." at bounding box center [299, 198] width 322 height 10
drag, startPoint x: 287, startPoint y: 165, endPoint x: 417, endPoint y: 165, distance: 129.4
click at [417, 165] on p "Sometimes the number of figures or elements is important for exercises with mat…" at bounding box center [290, 166] width 338 height 19
click at [391, 167] on p "Sometimes the number of figures or elements is important for exercises with mat…" at bounding box center [290, 166] width 338 height 19
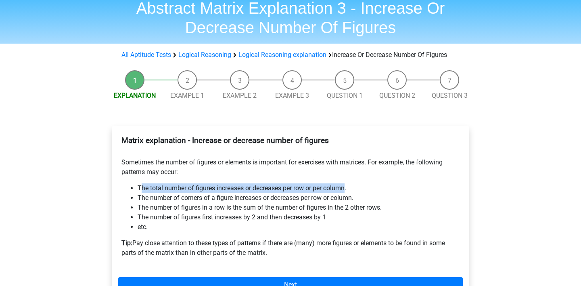
drag, startPoint x: 140, startPoint y: 186, endPoint x: 347, endPoint y: 190, distance: 207.3
click at [347, 190] on li "The total number of figures increases or decreases per row or per column." at bounding box center [299, 188] width 322 height 10
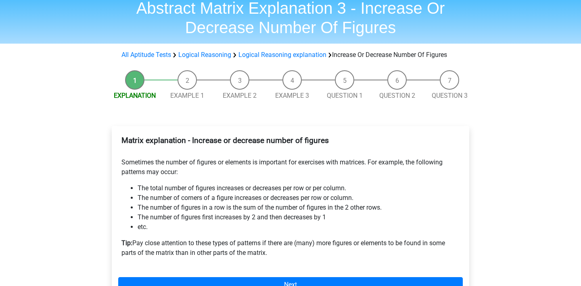
click at [357, 188] on li "The total number of figures increases or decreases per row or per column." at bounding box center [299, 188] width 322 height 10
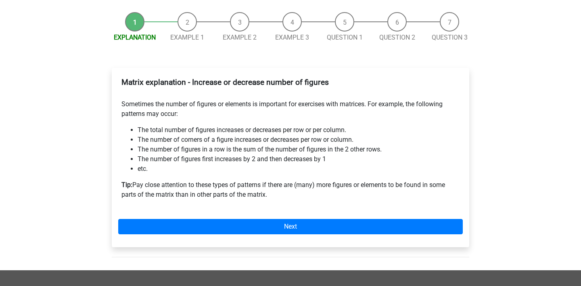
scroll to position [96, 0]
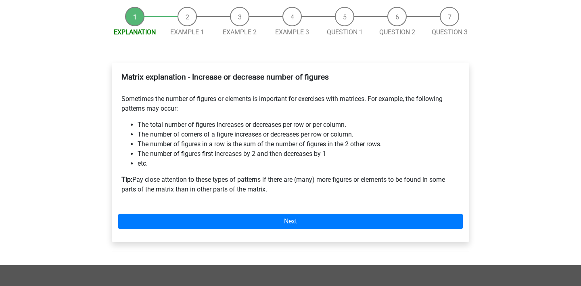
drag, startPoint x: 138, startPoint y: 179, endPoint x: 277, endPoint y: 194, distance: 139.1
click at [277, 194] on p "Tip: Pay close attention to these types of patterns if there are (many) more fi…" at bounding box center [290, 184] width 338 height 19
drag, startPoint x: 162, startPoint y: 177, endPoint x: 292, endPoint y: 190, distance: 130.2
click at [292, 190] on p "Tip: Pay close attention to these types of patterns if there are (many) more fi…" at bounding box center [290, 184] width 338 height 19
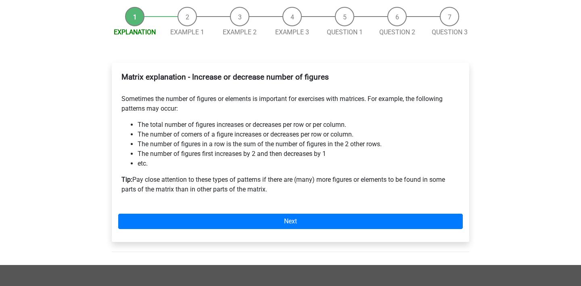
click at [292, 190] on p "Tip: Pay close attention to these types of patterns if there are (many) more fi…" at bounding box center [290, 184] width 338 height 19
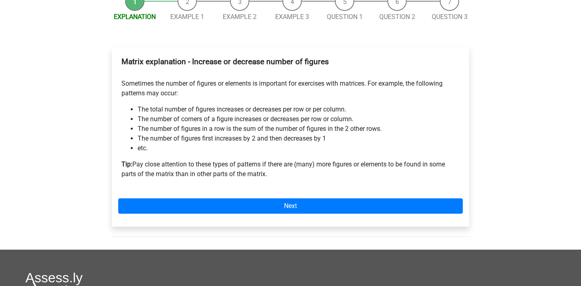
scroll to position [117, 0]
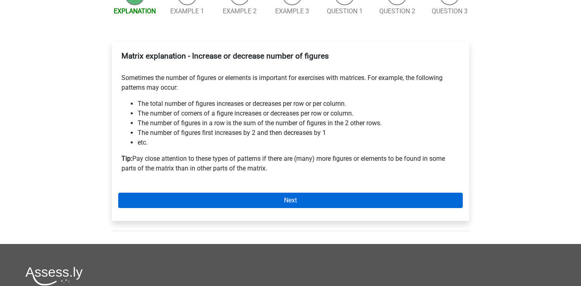
click at [323, 197] on link "Next" at bounding box center [290, 199] width 344 height 15
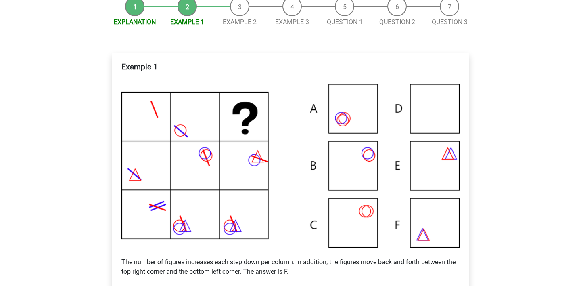
scroll to position [33, 0]
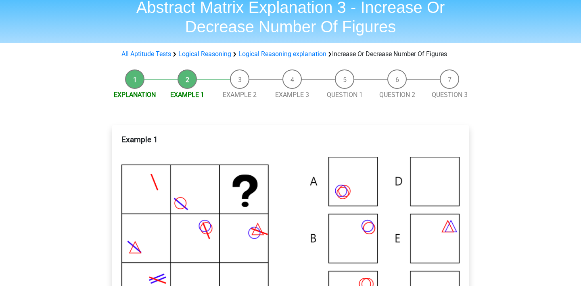
click at [139, 82] on li "Explanation" at bounding box center [134, 84] width 52 height 30
click at [130, 79] on li "Explanation" at bounding box center [134, 84] width 52 height 30
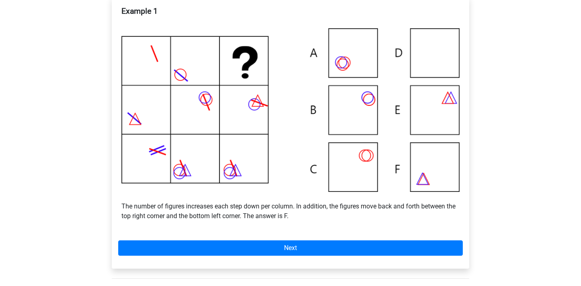
scroll to position [104, 0]
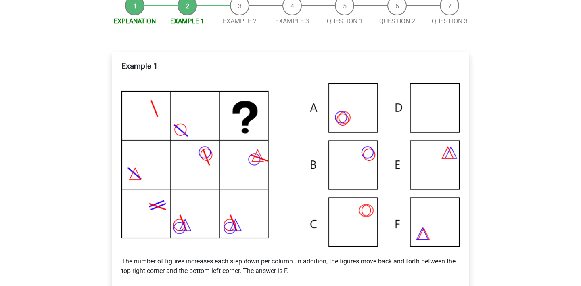
scroll to position [124, 0]
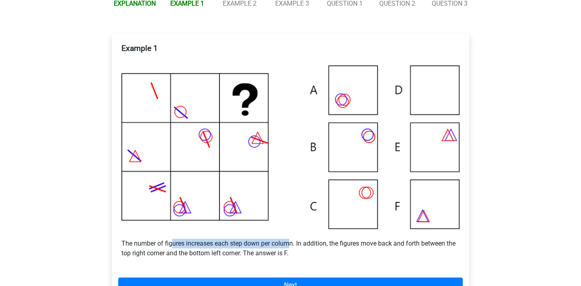
drag, startPoint x: 173, startPoint y: 242, endPoint x: 289, endPoint y: 242, distance: 115.7
click at [289, 242] on p "The number of figures increases each step down per column. In addition, the fig…" at bounding box center [290, 243] width 338 height 29
click at [303, 247] on p "The number of figures increases each step down per column. In addition, the fig…" at bounding box center [290, 243] width 338 height 29
drag, startPoint x: 211, startPoint y: 243, endPoint x: 296, endPoint y: 242, distance: 85.9
click at [296, 242] on p "The number of figures increases each step down per column. In addition, the fig…" at bounding box center [290, 243] width 338 height 29
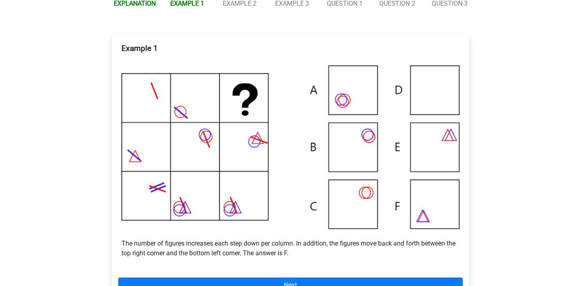
click at [311, 245] on p "The number of figures increases each step down per column. In addition, the fig…" at bounding box center [290, 243] width 338 height 29
drag, startPoint x: 296, startPoint y: 242, endPoint x: 368, endPoint y: 242, distance: 72.6
click at [368, 242] on p "The number of figures increases each step down per column. In addition, the fig…" at bounding box center [290, 243] width 338 height 29
click at [401, 245] on p "The number of figures increases each step down per column. In addition, the fig…" at bounding box center [290, 243] width 338 height 29
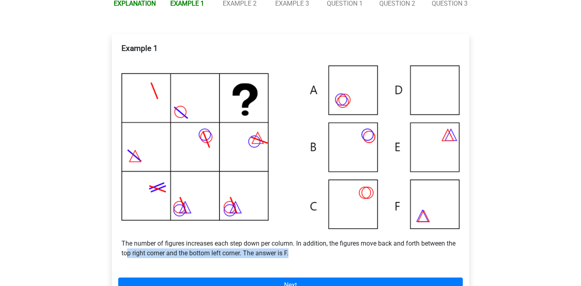
drag, startPoint x: 126, startPoint y: 253, endPoint x: 245, endPoint y: 258, distance: 119.1
click at [245, 258] on div "Example 1 The number of figures increases each step down per column. In additio…" at bounding box center [290, 153] width 344 height 227
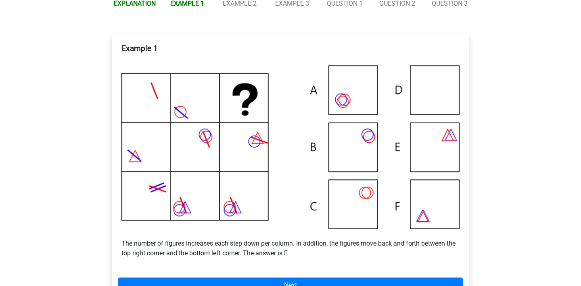
click at [296, 255] on p "The number of figures increases each step down per column. In addition, the fig…" at bounding box center [290, 243] width 338 height 29
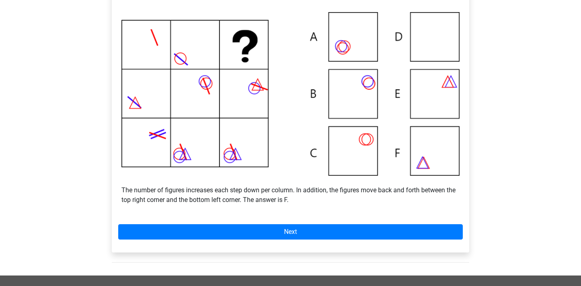
scroll to position [186, 0]
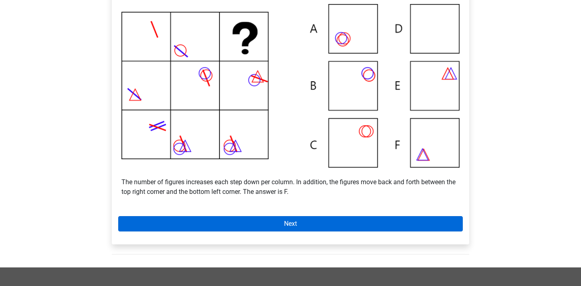
click at [408, 216] on link "Next" at bounding box center [290, 223] width 344 height 15
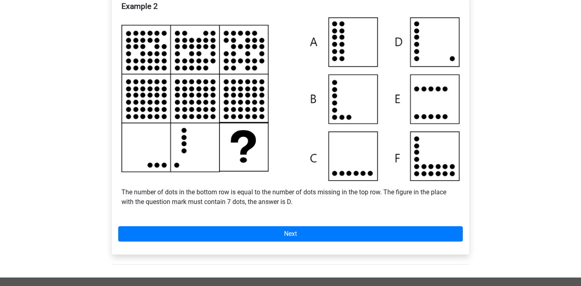
scroll to position [174, 0]
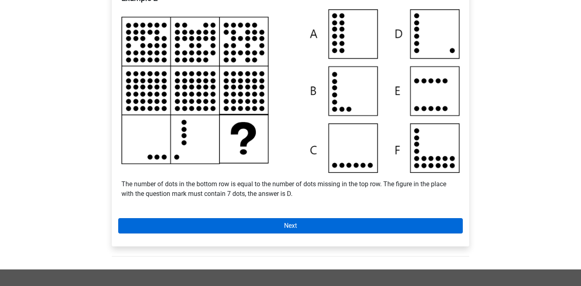
click at [278, 223] on link "Next" at bounding box center [290, 225] width 344 height 15
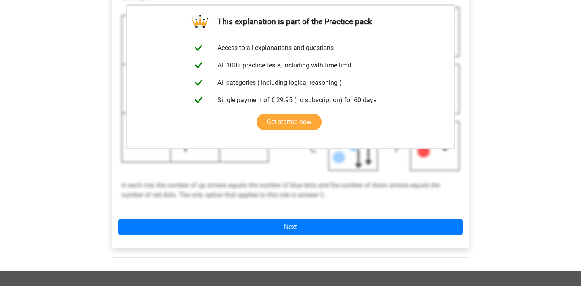
scroll to position [175, 0]
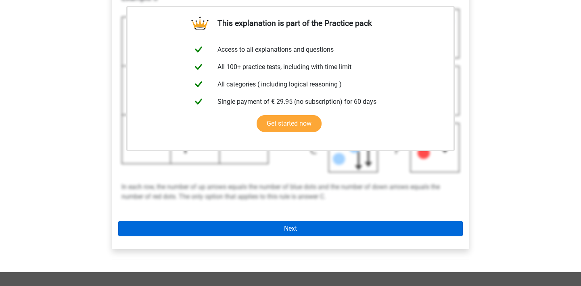
click at [279, 225] on link "Next" at bounding box center [290, 228] width 344 height 15
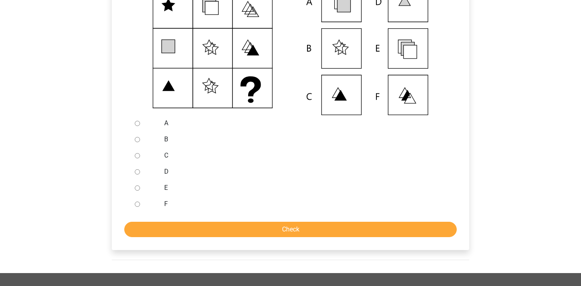
scroll to position [209, 0]
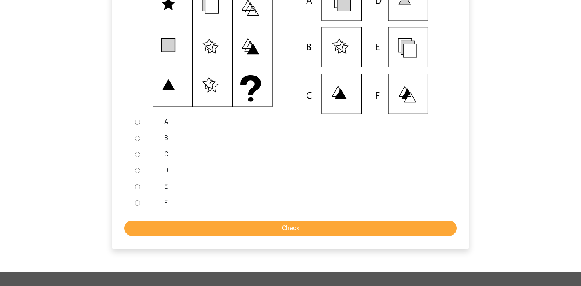
click at [135, 190] on div at bounding box center [144, 186] width 27 height 16
click at [135, 189] on input "E" at bounding box center [137, 186] width 5 height 5
radio input "true"
click at [163, 229] on input "Check" at bounding box center [290, 227] width 332 height 15
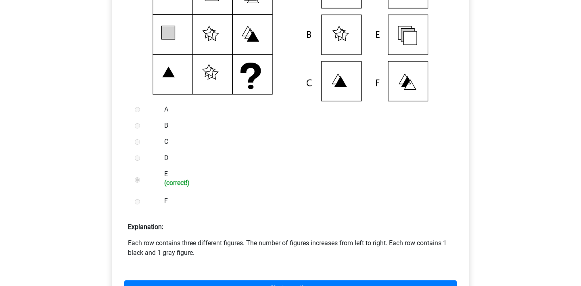
scroll to position [233, 0]
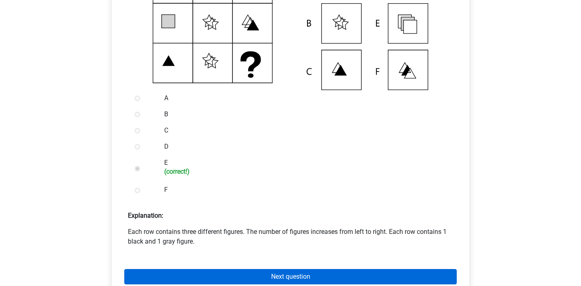
click at [163, 275] on link "Next question" at bounding box center [290, 276] width 332 height 15
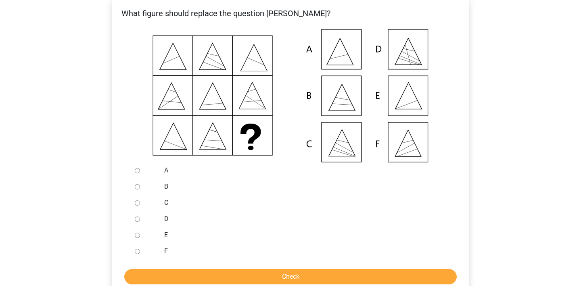
scroll to position [188, 0]
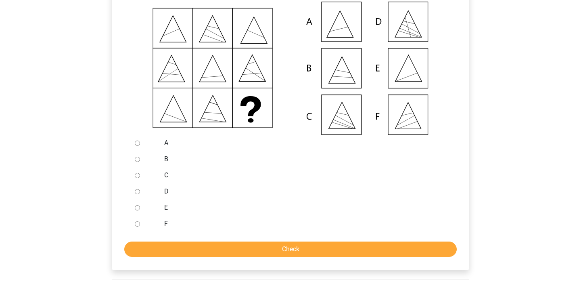
click at [136, 208] on input "E" at bounding box center [137, 207] width 5 height 5
radio input "true"
click at [153, 254] on input "Check" at bounding box center [290, 248] width 332 height 15
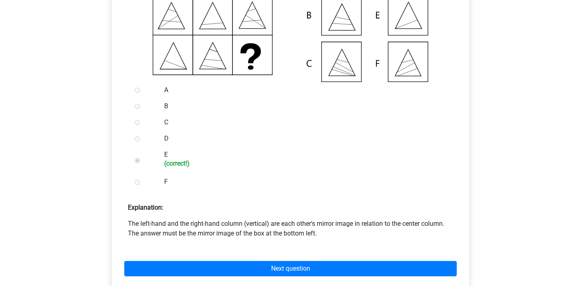
scroll to position [290, 0]
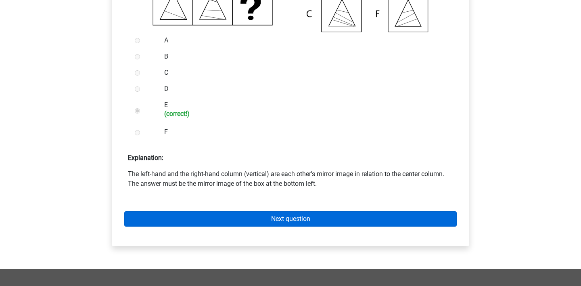
click at [175, 219] on link "Next question" at bounding box center [290, 218] width 332 height 15
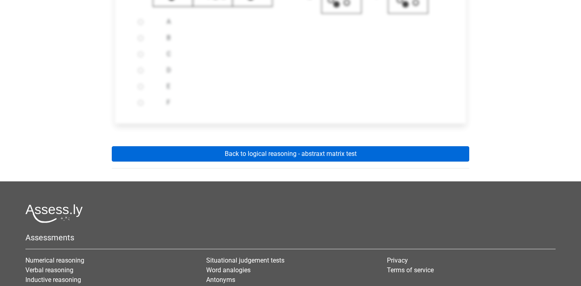
scroll to position [305, 0]
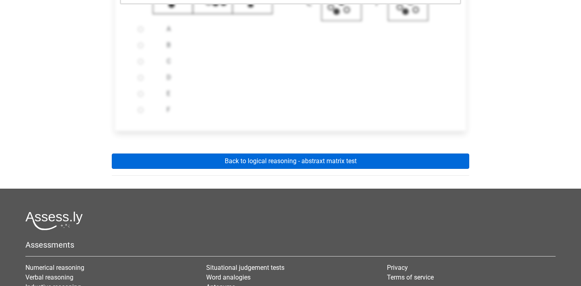
click at [183, 161] on link "Back to logical reasoning - abstraxt matrix test" at bounding box center [290, 160] width 357 height 15
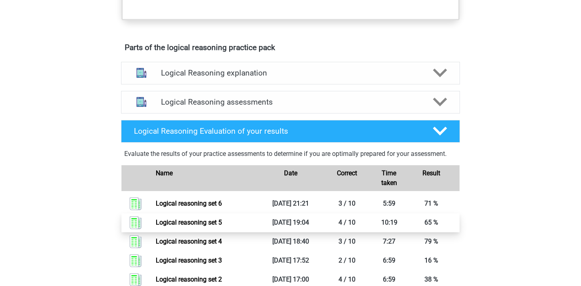
scroll to position [398, 0]
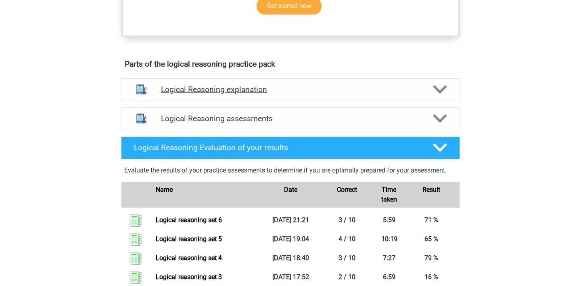
click at [436, 94] on polygon at bounding box center [440, 89] width 14 height 9
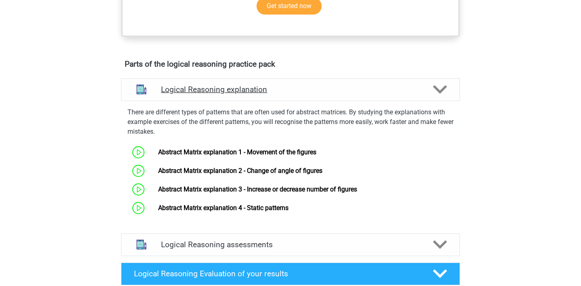
click at [436, 94] on polygon at bounding box center [440, 89] width 14 height 9
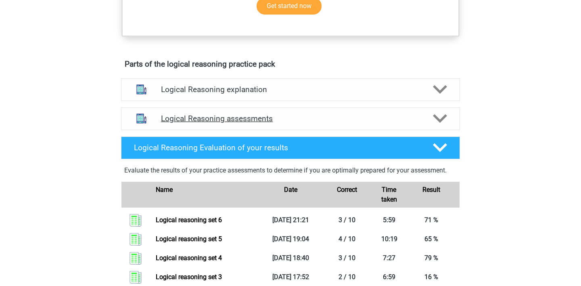
click at [444, 123] on polygon at bounding box center [440, 118] width 14 height 9
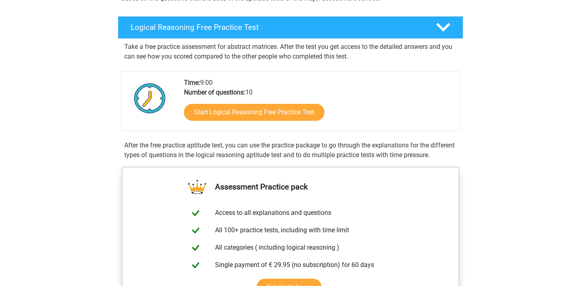
scroll to position [41, 0]
